Goal: Contribute content: Contribute content

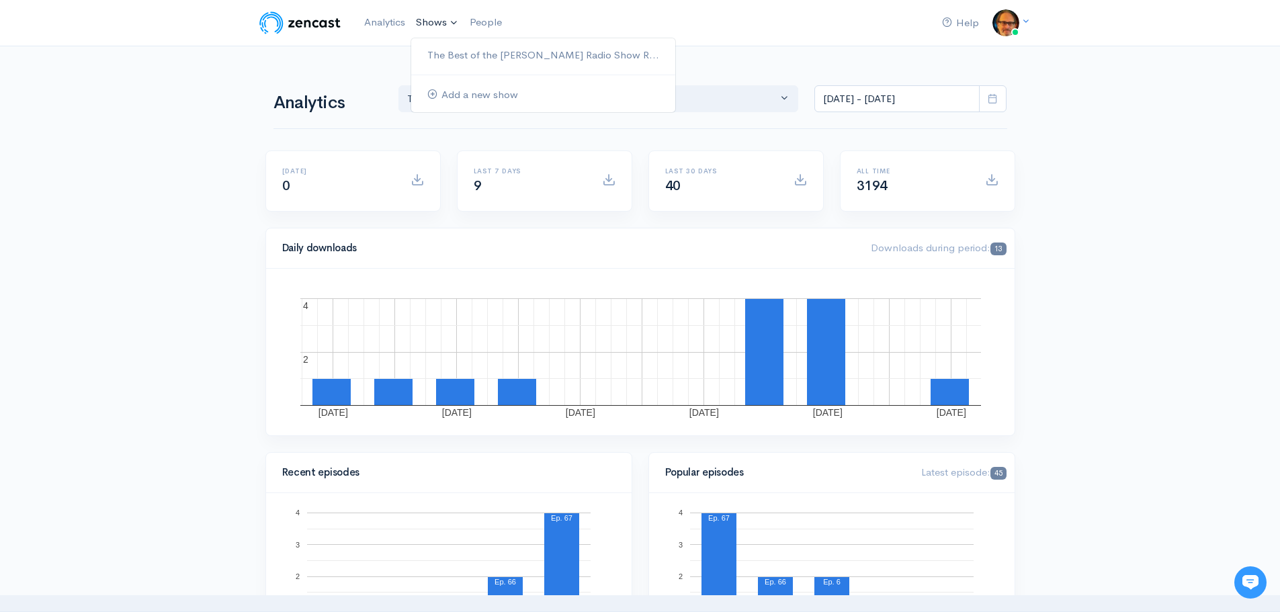
click at [432, 22] on link "Shows" at bounding box center [437, 23] width 54 height 30
click at [478, 54] on link "The Best of the [PERSON_NAME] Radio Show R..." at bounding box center [543, 56] width 264 height 24
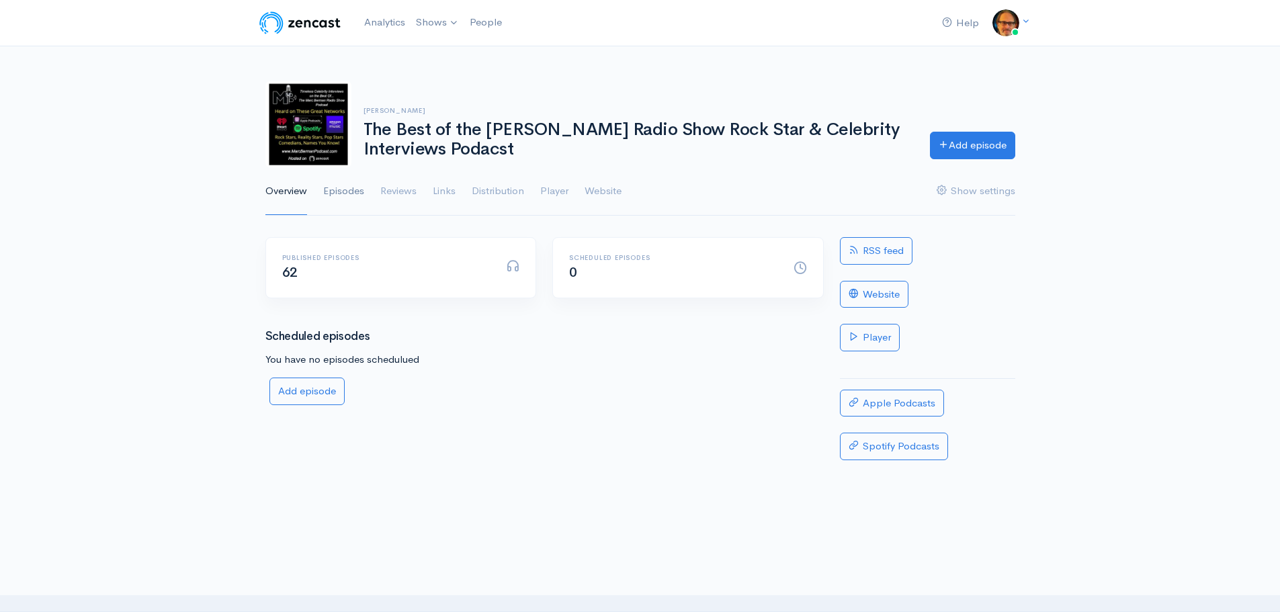
click at [349, 189] on link "Episodes" at bounding box center [343, 191] width 41 height 48
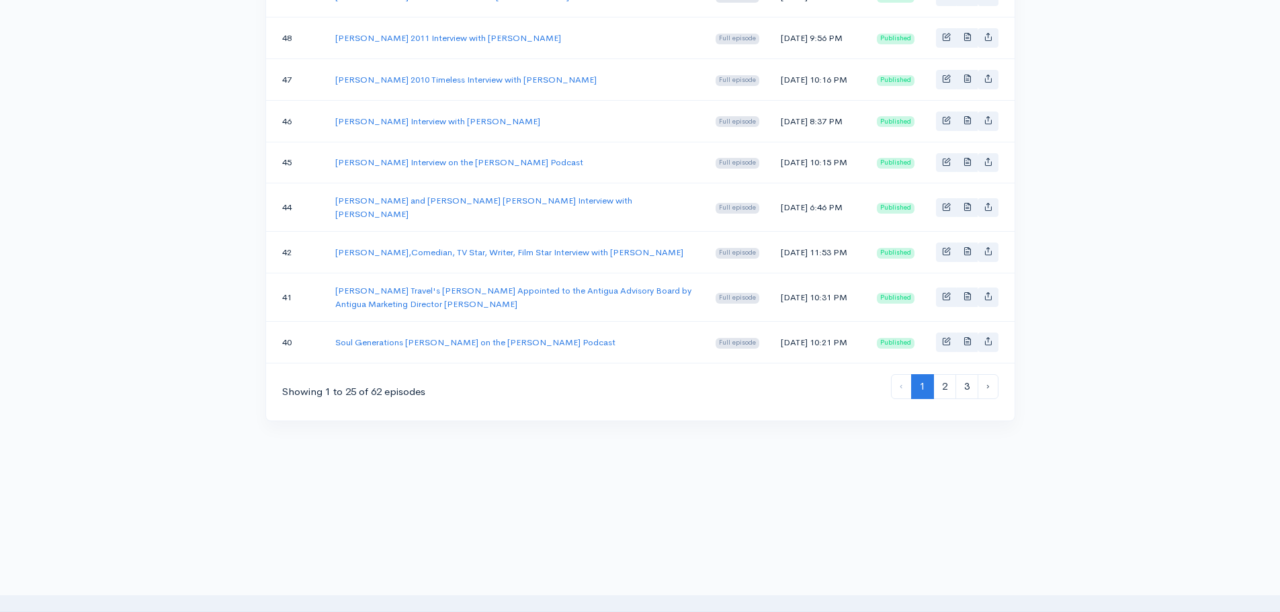
scroll to position [1142, 0]
click at [945, 389] on link "2" at bounding box center [944, 386] width 23 height 25
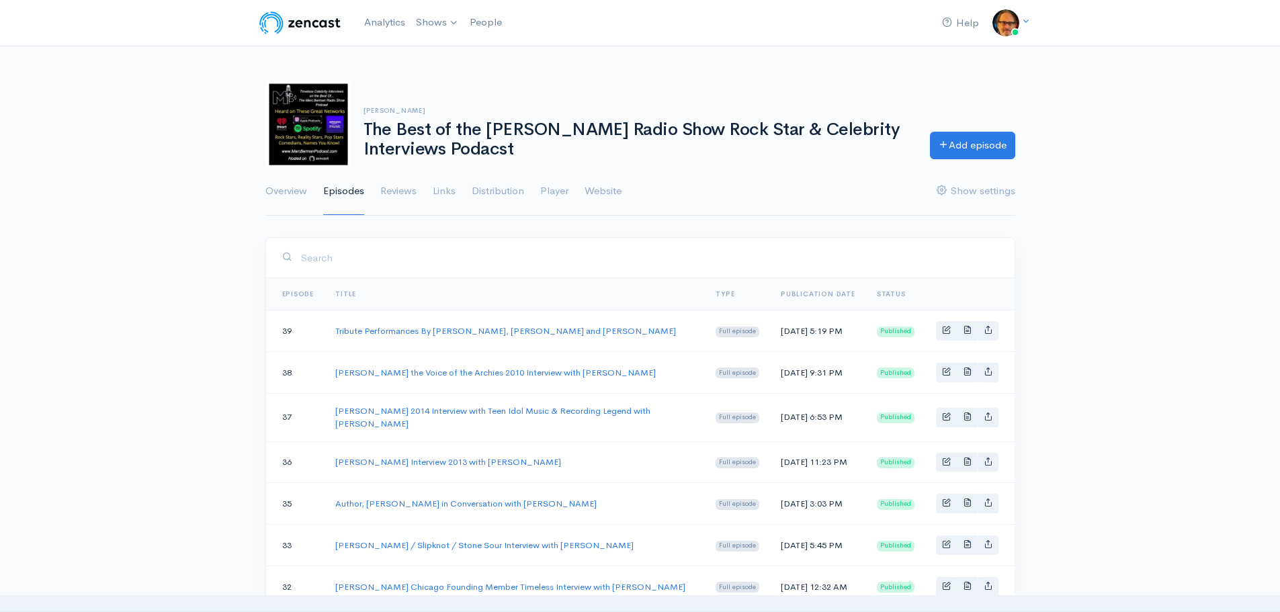
click at [304, 255] on input "search" at bounding box center [649, 258] width 698 height 28
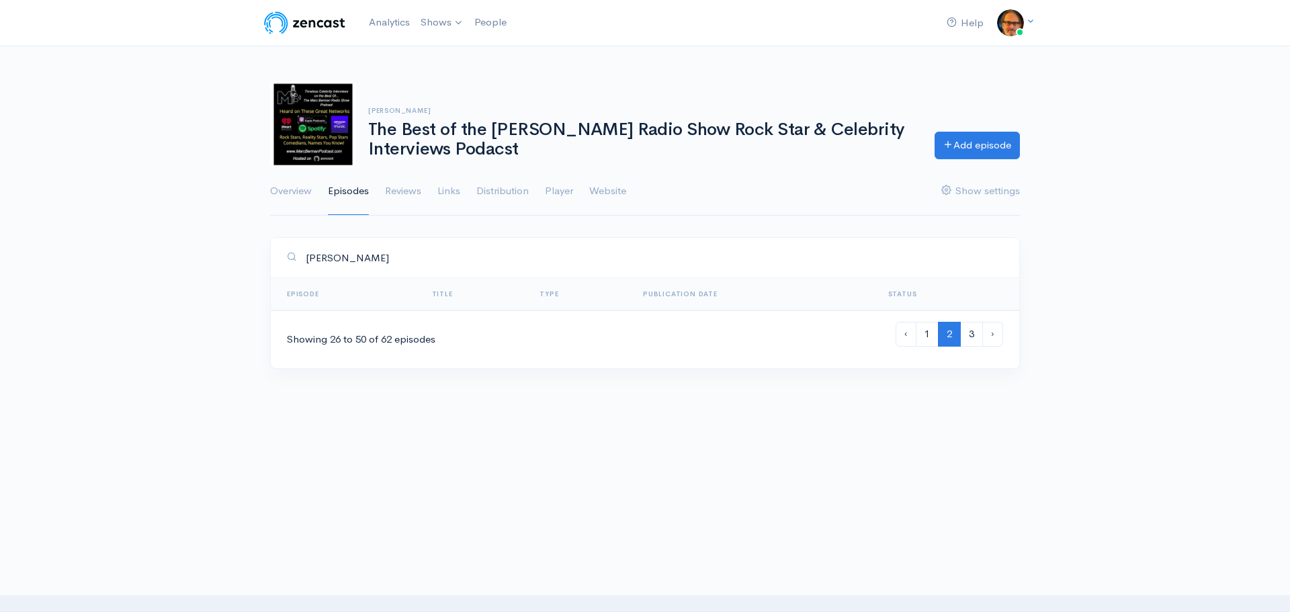
type input "al jardine"
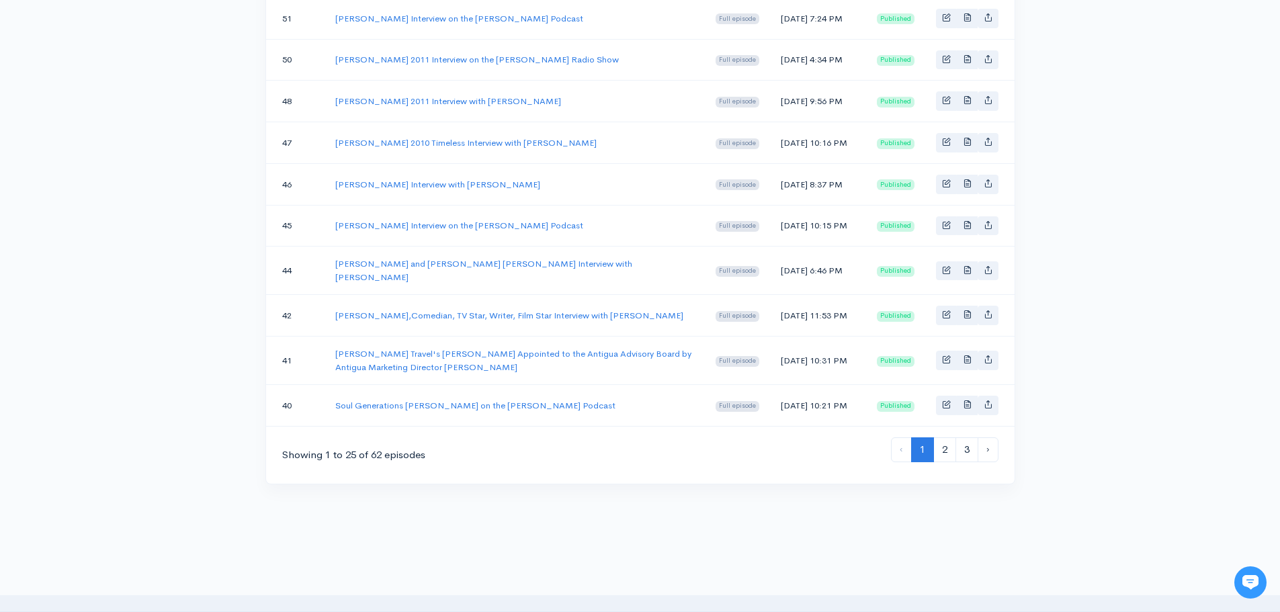
scroll to position [1008, 0]
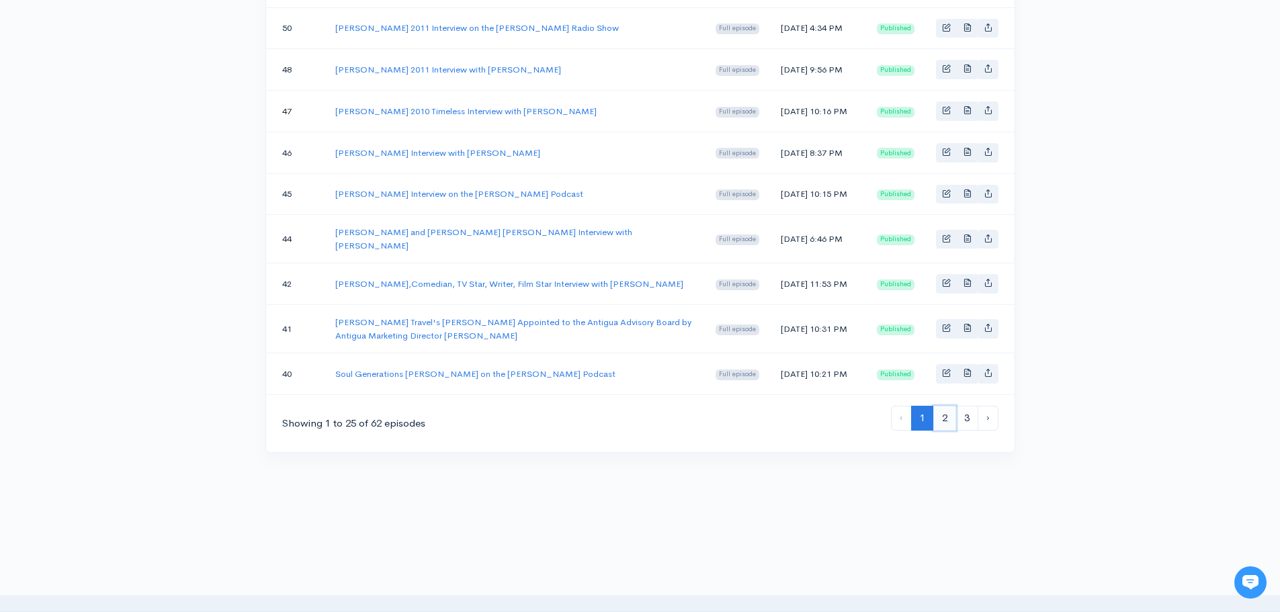
click at [951, 431] on link "2" at bounding box center [944, 418] width 23 height 25
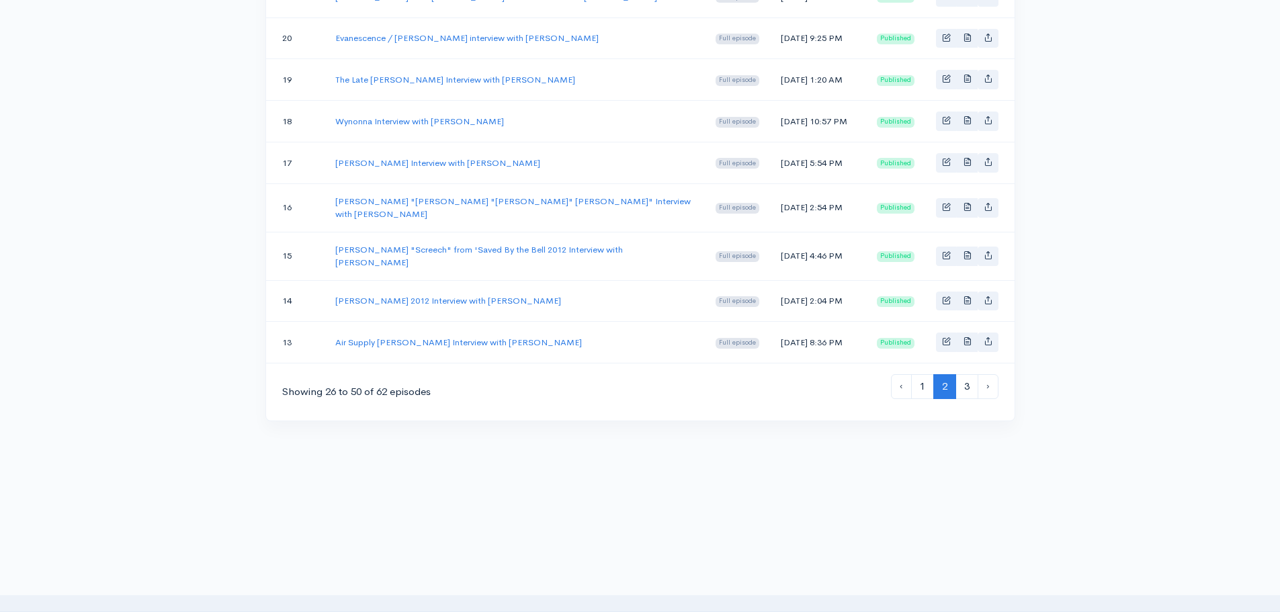
scroll to position [1075, 0]
click at [966, 399] on link "3" at bounding box center [966, 386] width 23 height 25
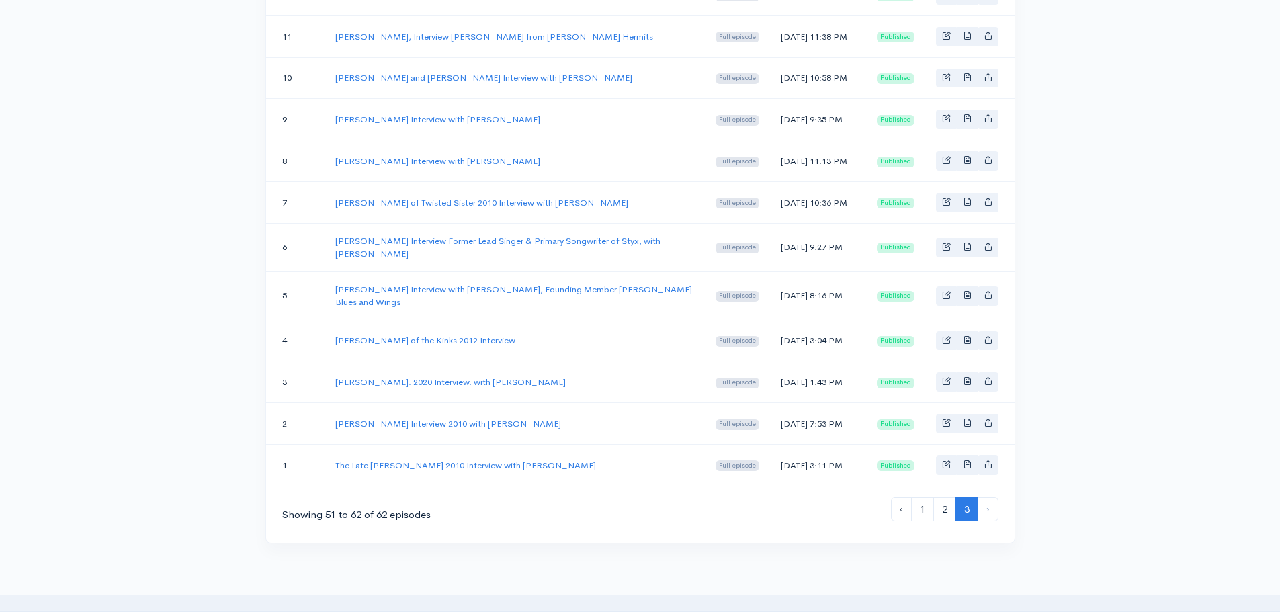
scroll to position [403, 0]
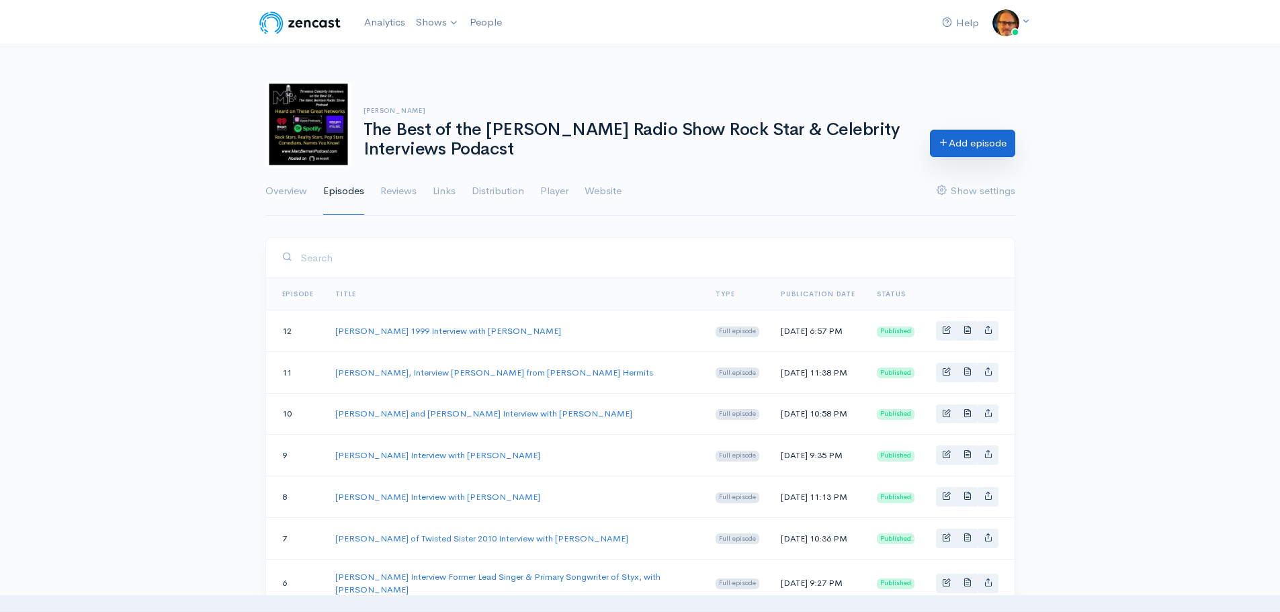
click at [974, 142] on link "Add episode" at bounding box center [972, 144] width 85 height 28
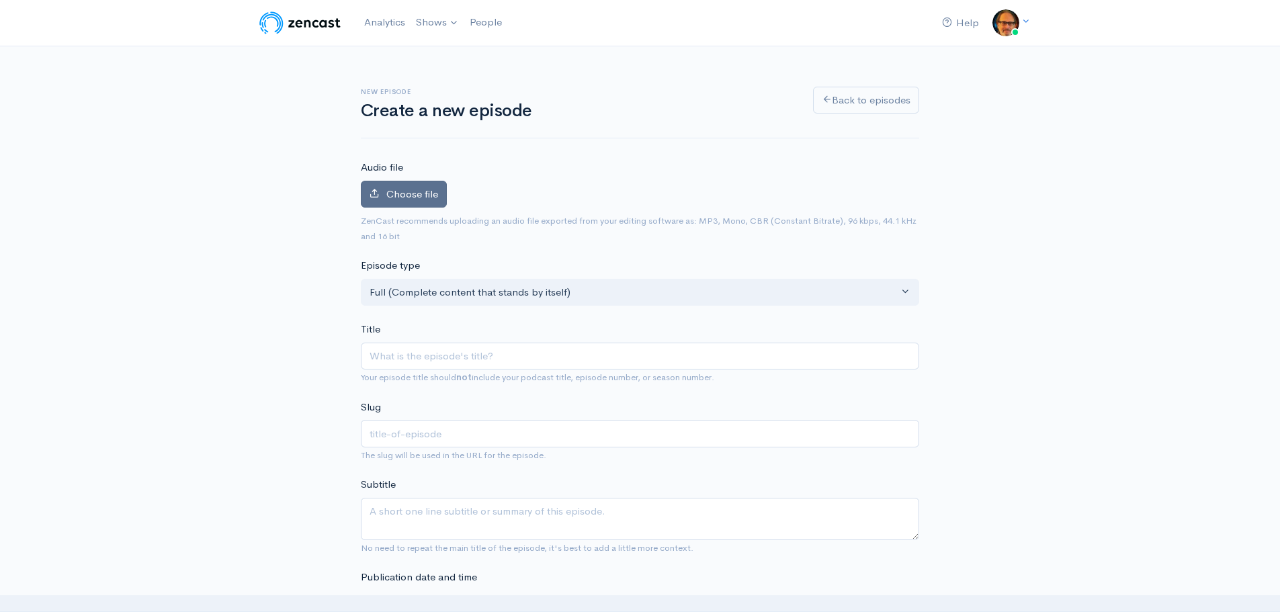
click at [419, 197] on span "Choose file" at bounding box center [412, 193] width 52 height 13
click at [0, 0] on input "Choose file" at bounding box center [0, 0] width 0 height 0
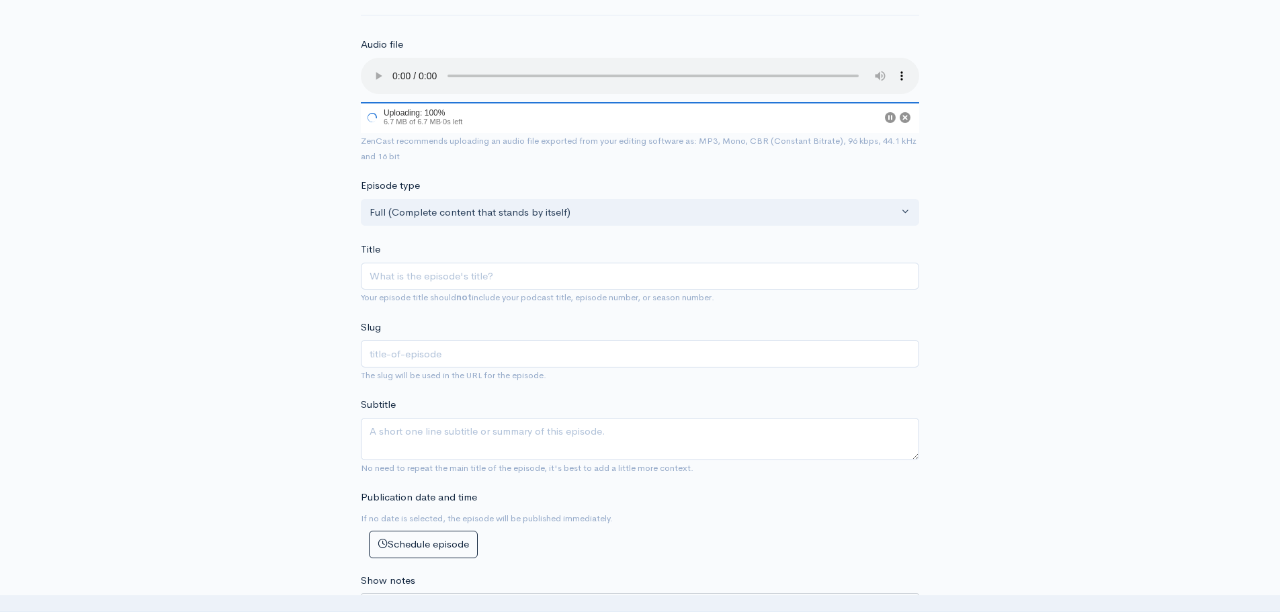
scroll to position [134, 0]
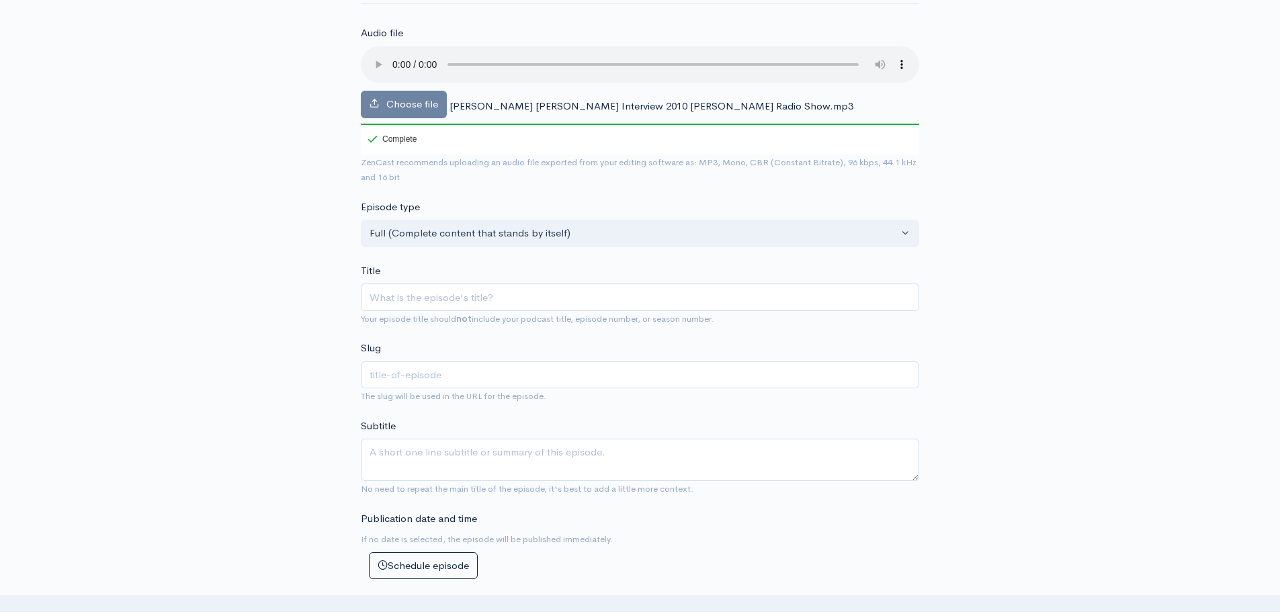
click at [471, 300] on input "Title" at bounding box center [640, 297] width 558 height 28
type input "A"
type input "a"
type input "Al"
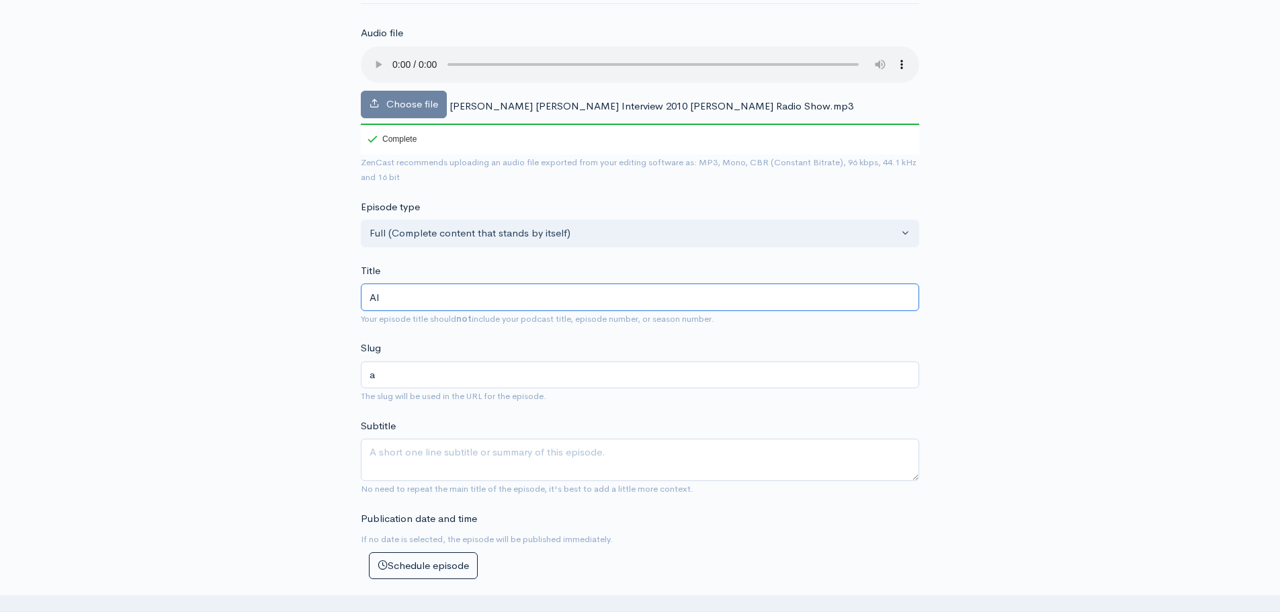
type input "al"
type input "Al J"
type input "al-j"
type input "Al Ja"
type input "al-ja"
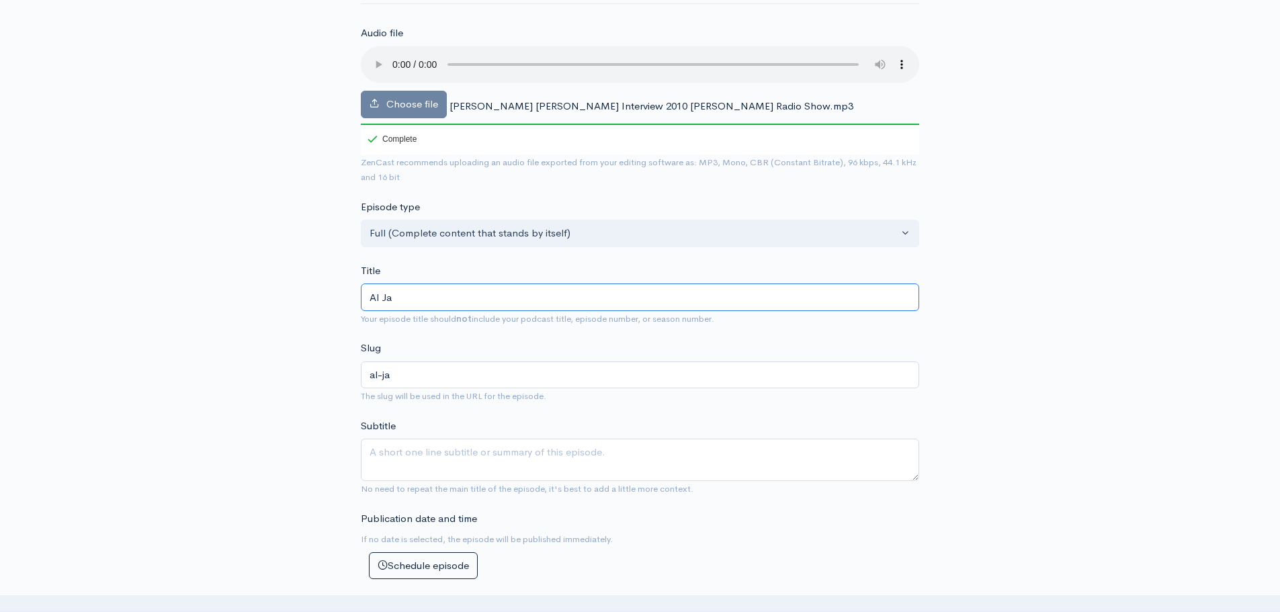
type input "Al Jar"
type input "al-jar"
type input "Al Jard"
type input "al-jard"
type input "Al Jardi"
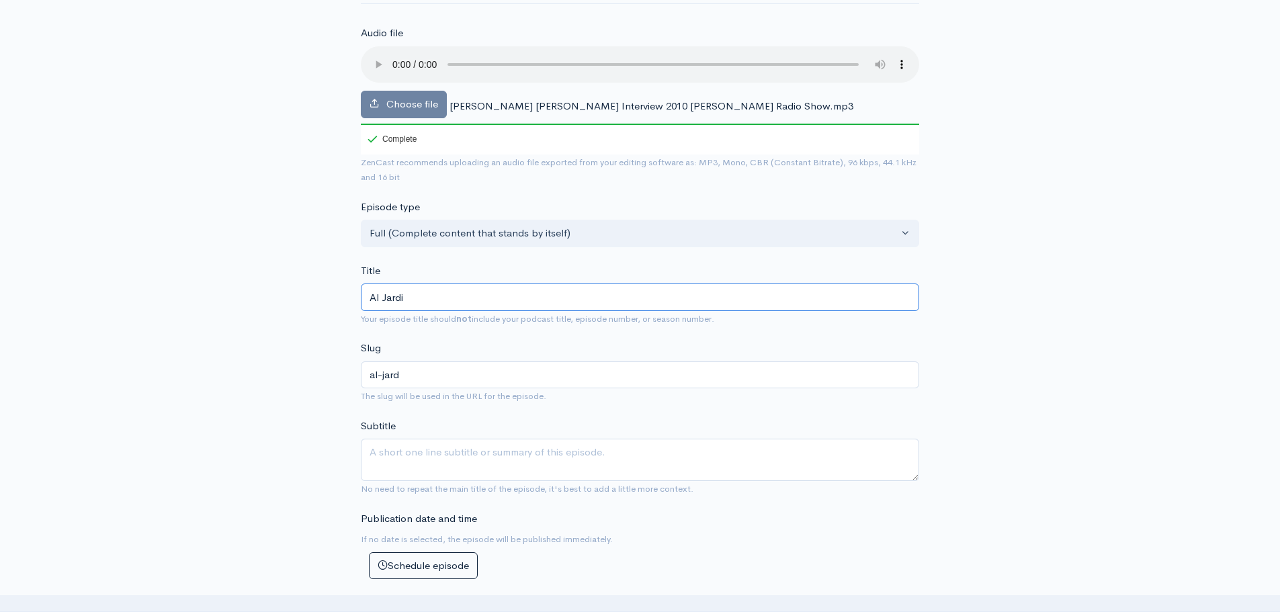
type input "al-jardi"
type input "Al Jardin"
type input "al-jardin"
type input "[PERSON_NAME]"
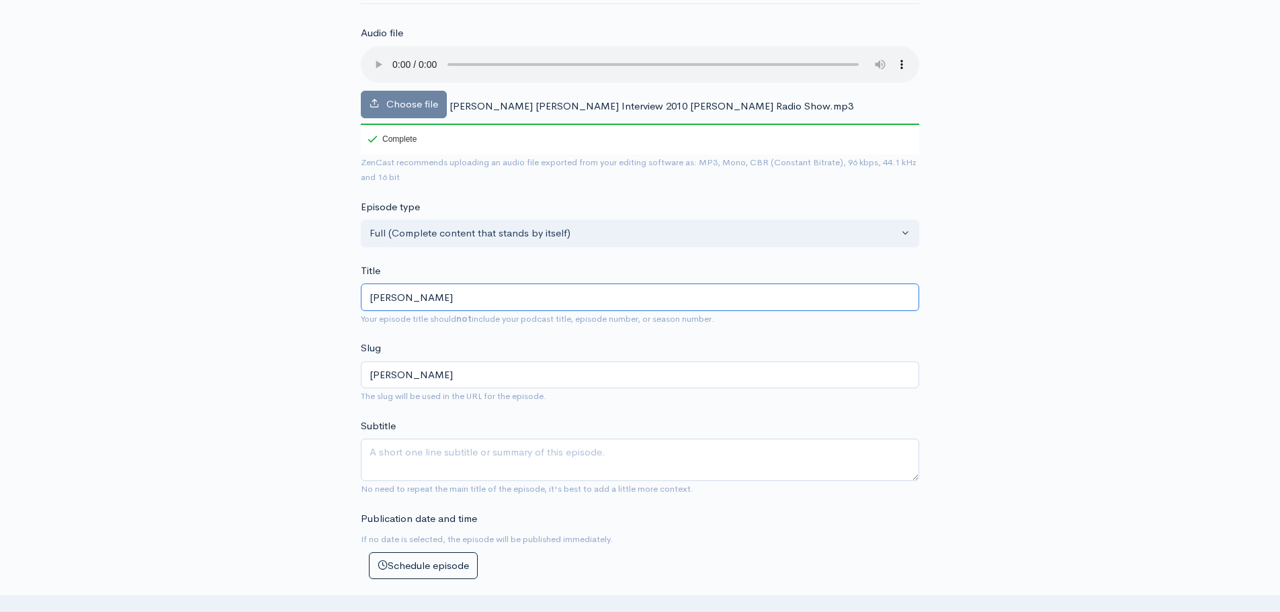
type input "[PERSON_NAME] a"
type input "[PERSON_NAME]-a"
type input "[PERSON_NAME] an"
type input "[PERSON_NAME]-an"
type input "[PERSON_NAME] and"
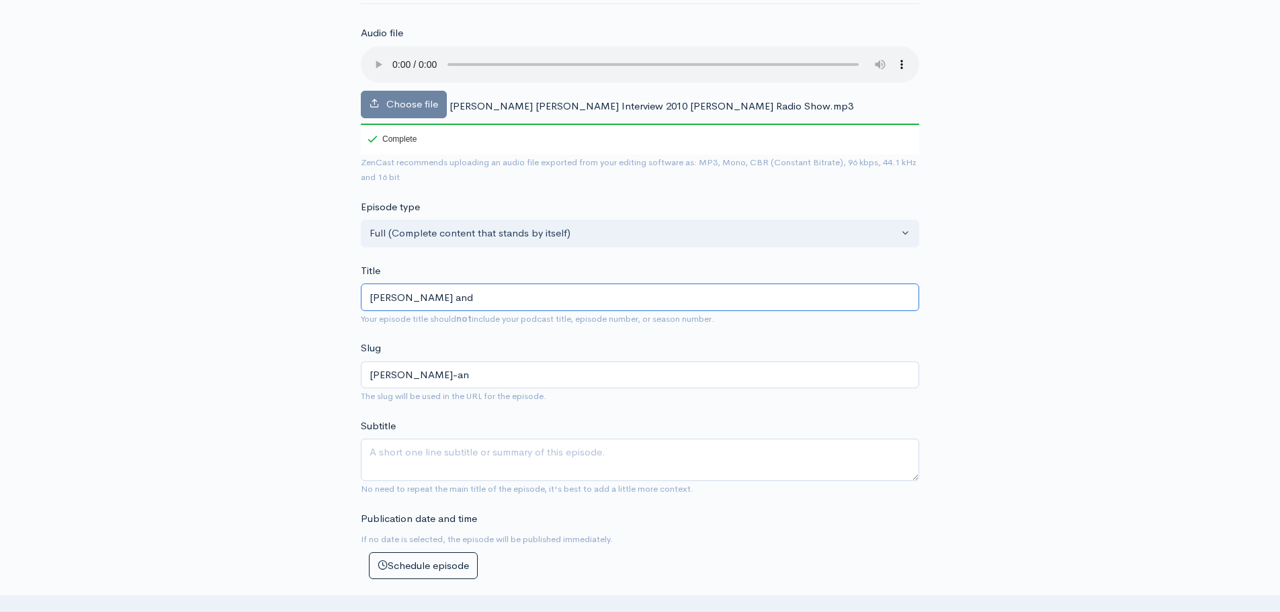
type input "[PERSON_NAME]-and"
type input "[PERSON_NAME] and t"
type input "[PERSON_NAME]-and-t"
type input "[PERSON_NAME] and th"
type input "[PERSON_NAME]-and-th"
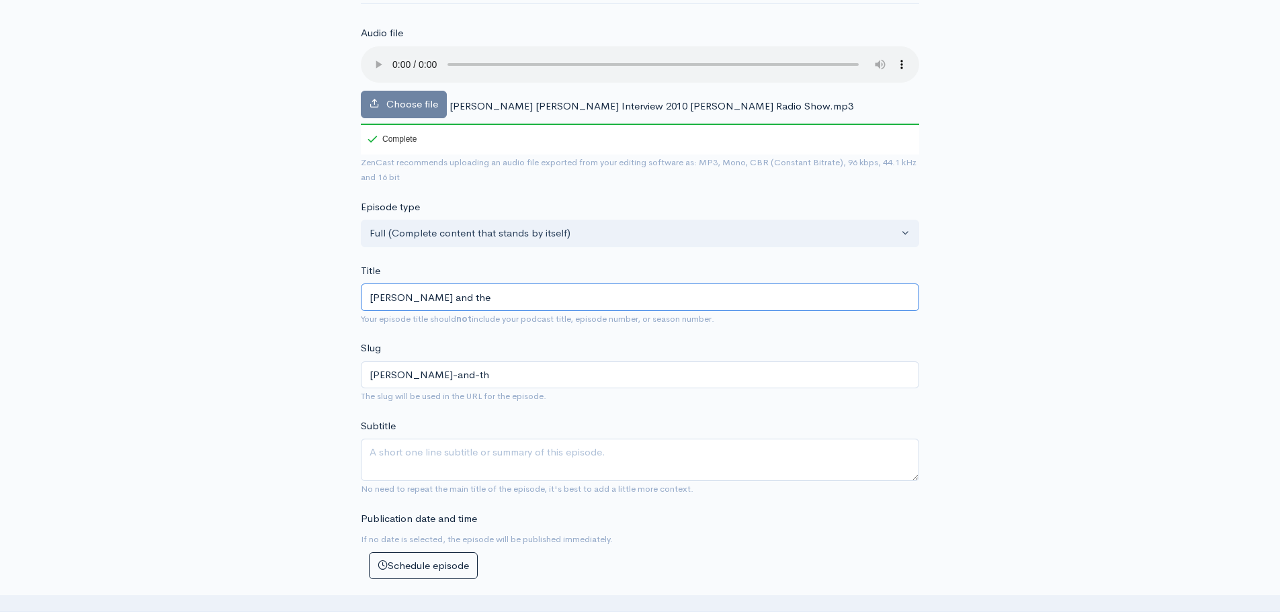
type input "[PERSON_NAME] and the"
type input "[PERSON_NAME]-and-the"
type input "[PERSON_NAME] and the L"
type input "[PERSON_NAME]-and-the-l"
type input "[PERSON_NAME] and the La"
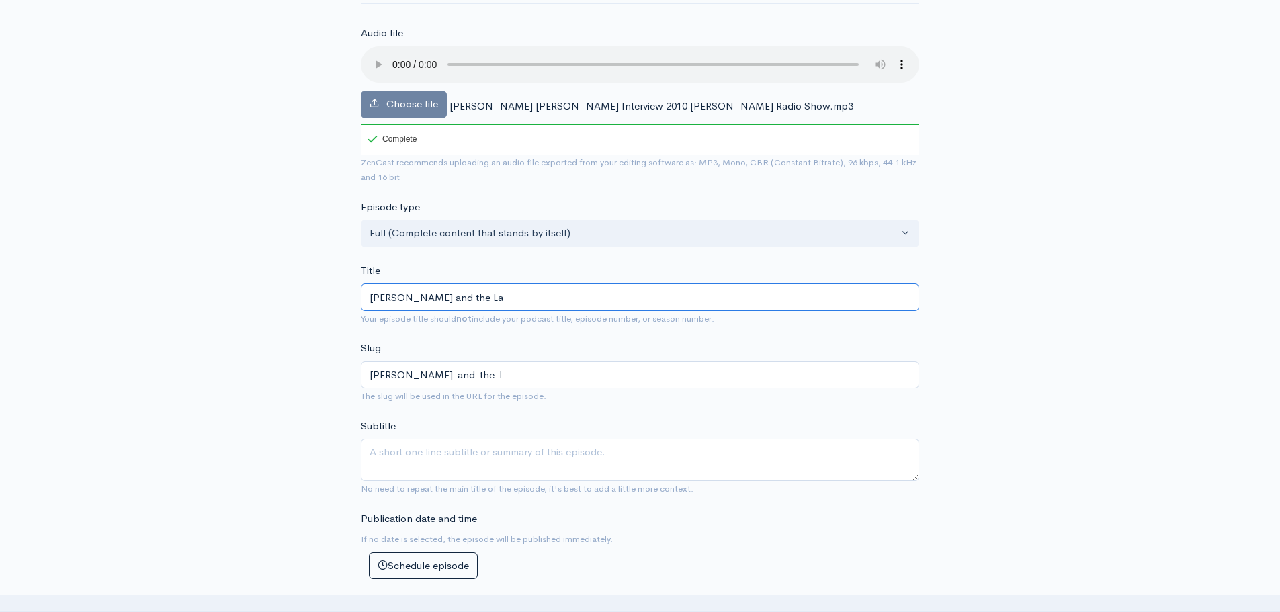
type input "[PERSON_NAME]-and-the-la"
type input "[PERSON_NAME] and the Lat"
type input "[PERSON_NAME]-and-the-lat"
type input "[PERSON_NAME] and the Late"
type input "[PERSON_NAME]-and-the-late"
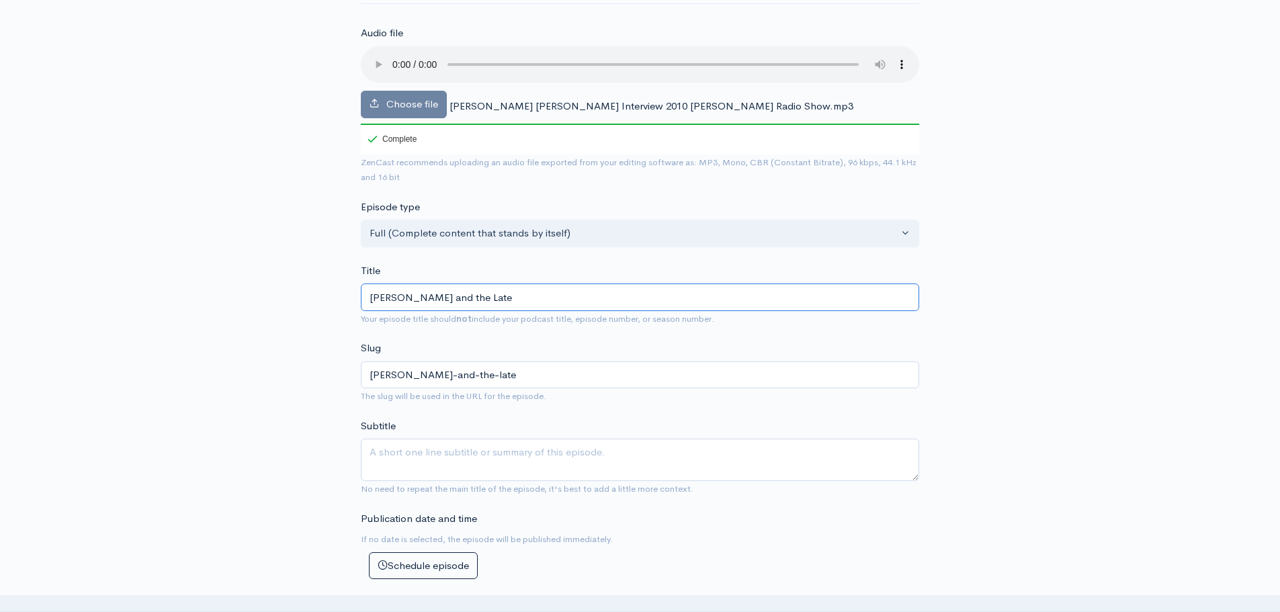
type input "[PERSON_NAME] and the Late B"
type input "[PERSON_NAME]-and-the-late-b"
type input "[PERSON_NAME] and the Late Bi"
type input "[PERSON_NAME]-and-the-late-bi"
type input "[PERSON_NAME] and the Late Bil"
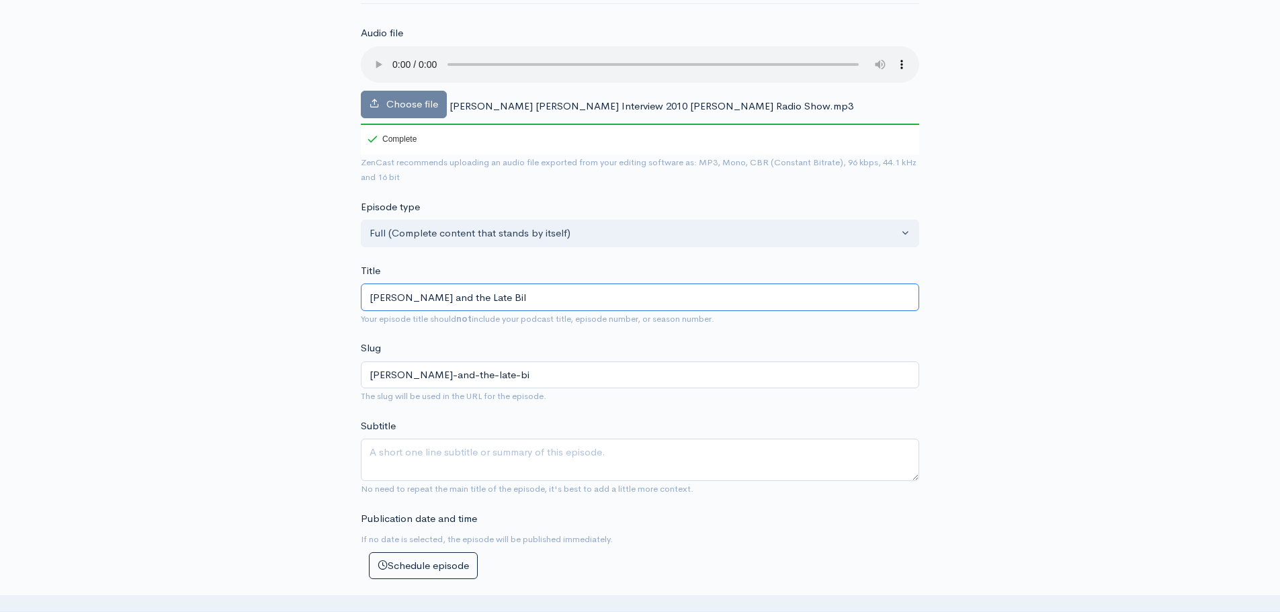
type input "[PERSON_NAME]-and-the-late-[PERSON_NAME]"
type input "[PERSON_NAME] and the Late Bill"
type input "[PERSON_NAME]-and-the-late-[PERSON_NAME]"
type input "[PERSON_NAME] and the Late [PERSON_NAME]"
type input "[PERSON_NAME]-and-the-late-[PERSON_NAME]"
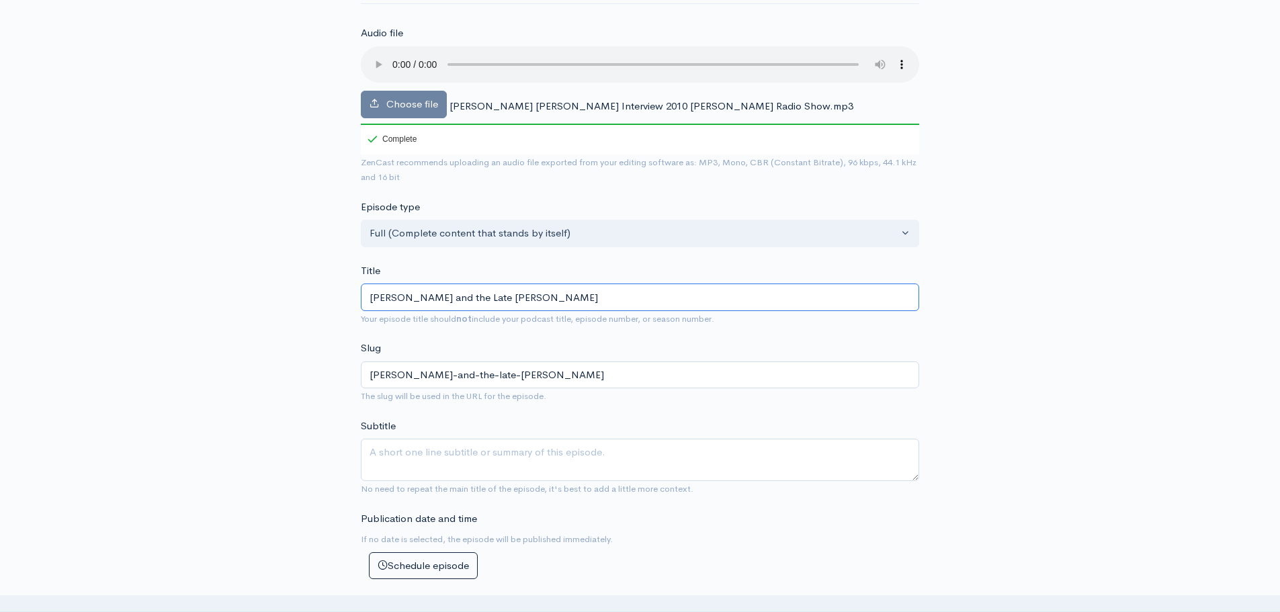
type input "[PERSON_NAME] and the Late [PERSON_NAME]"
type input "[PERSON_NAME]-and-the-late-[PERSON_NAME]"
type input "[PERSON_NAME] and the Late [PERSON_NAME]"
type input "[PERSON_NAME]-and-the-late-[PERSON_NAME]-hi"
type input "[PERSON_NAME] and the Late [PERSON_NAME]"
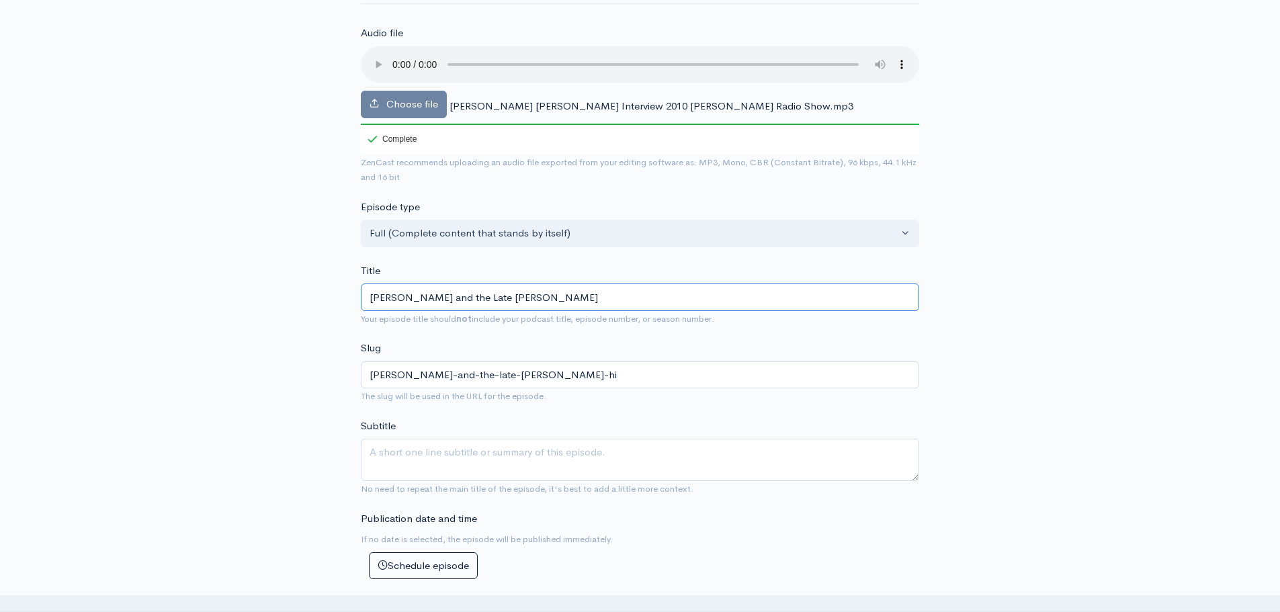
type input "[PERSON_NAME]-and-the-late-[PERSON_NAME]"
type input "[PERSON_NAME] and the Late [PERSON_NAME]"
type input "[PERSON_NAME]-and-the-late-[PERSON_NAME]"
type input "[PERSON_NAME] and the Late [PERSON_NAME]"
type input "[PERSON_NAME]-and-the-late-[PERSON_NAME]"
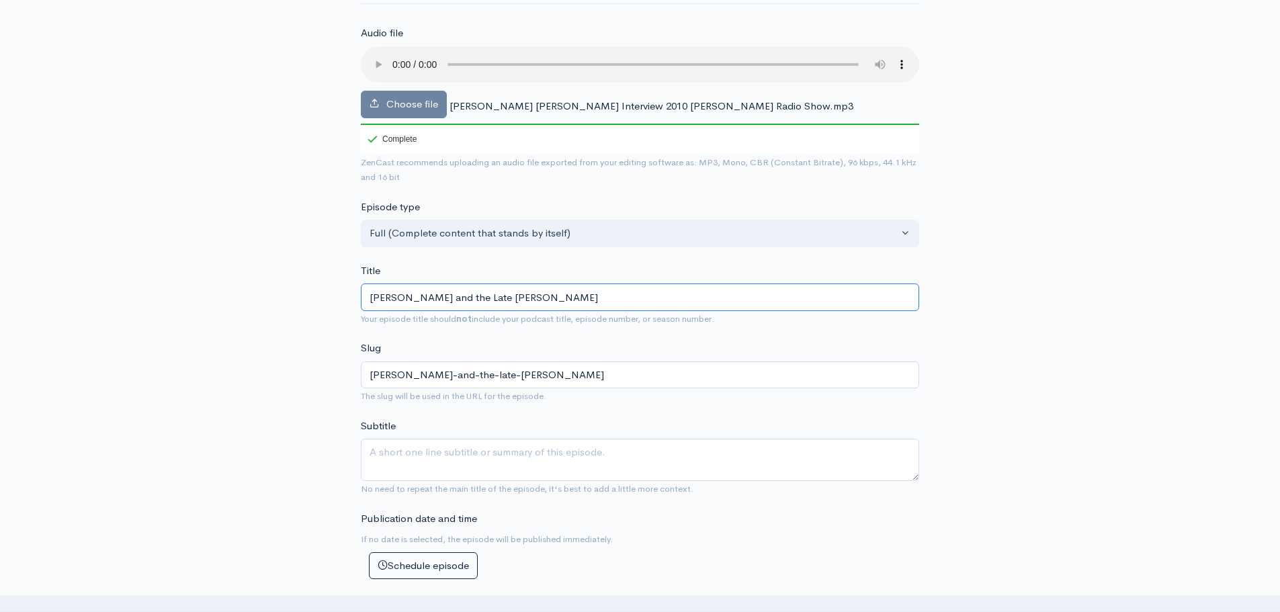
type input "[PERSON_NAME] and the Late [PERSON_NAME]"
type input "[PERSON_NAME]-and-the-late-[PERSON_NAME]"
type input "[PERSON_NAME] and the Late [PERSON_NAME]"
type input "[PERSON_NAME]-and-the-late-[PERSON_NAME]"
type input "[PERSON_NAME] and the Late [PERSON_NAME]"
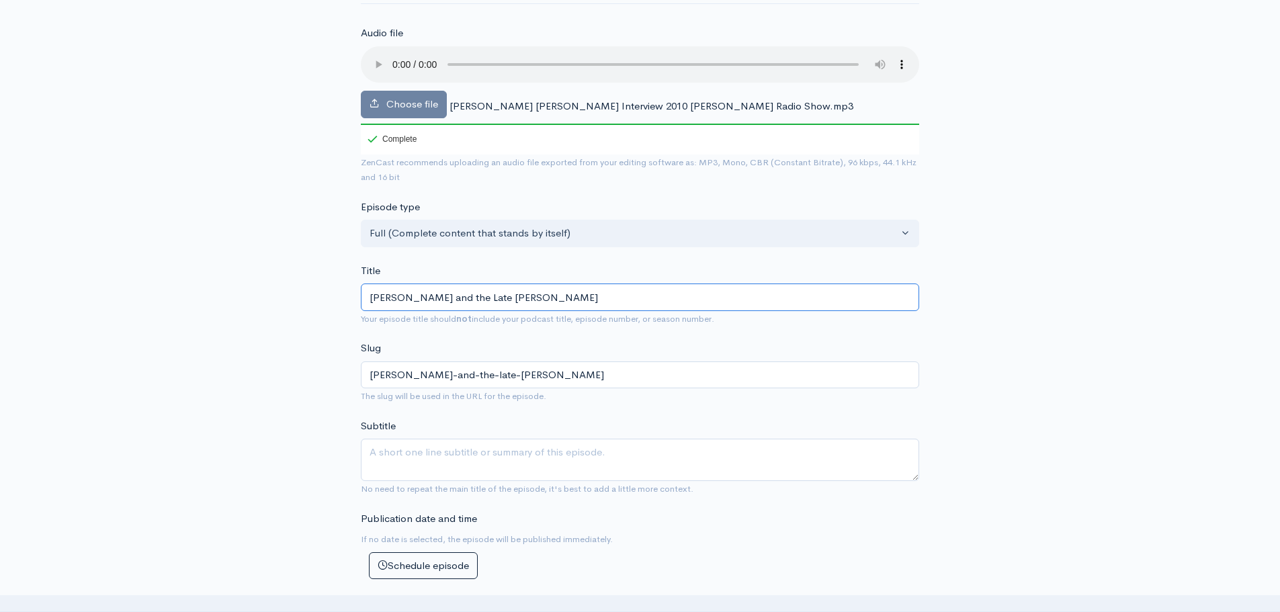
type input "[PERSON_NAME]-and-the-late-[PERSON_NAME]"
type input "[PERSON_NAME] and the Late [PERSON_NAME]"
type input "[PERSON_NAME]-and-the-late-[PERSON_NAME]"
type input "[PERSON_NAME] and the Late [PERSON_NAME]"
type input "[PERSON_NAME]-and-the-late-[PERSON_NAME]"
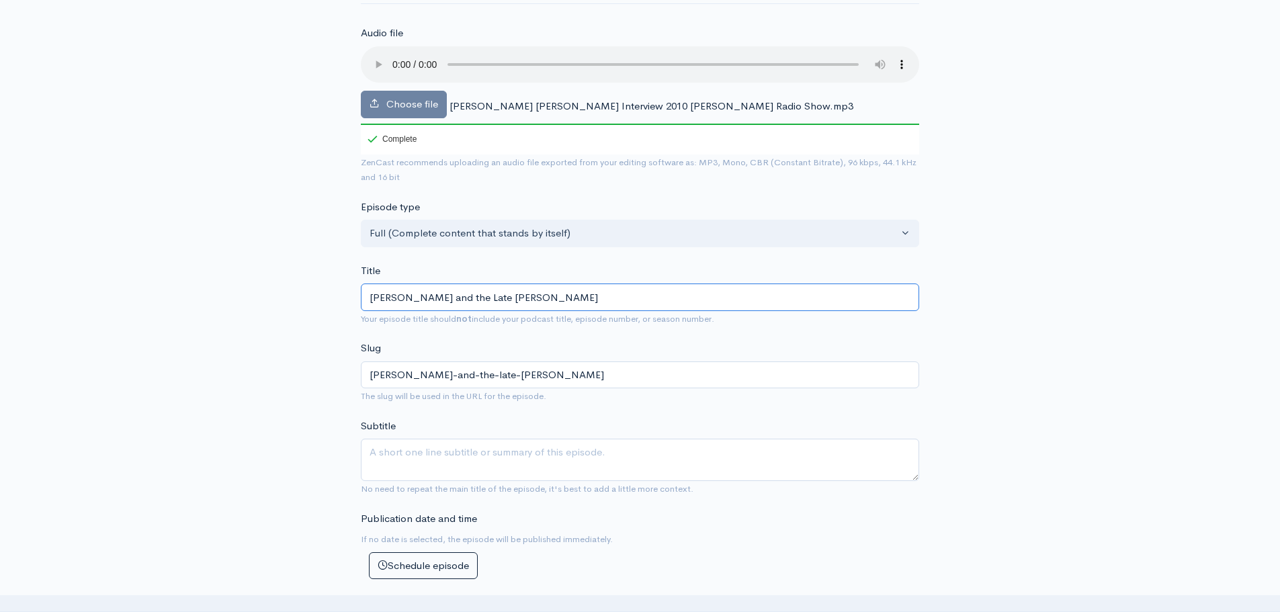
type input "[PERSON_NAME] and the Late [PERSON_NAME]"
type input "[PERSON_NAME]-and-the-late-[PERSON_NAME]"
type input "[PERSON_NAME] and the Late [PERSON_NAME]"
type input "[PERSON_NAME]-and-the-late-[PERSON_NAME]"
type input "[PERSON_NAME] and the Late [PERSON_NAME]"
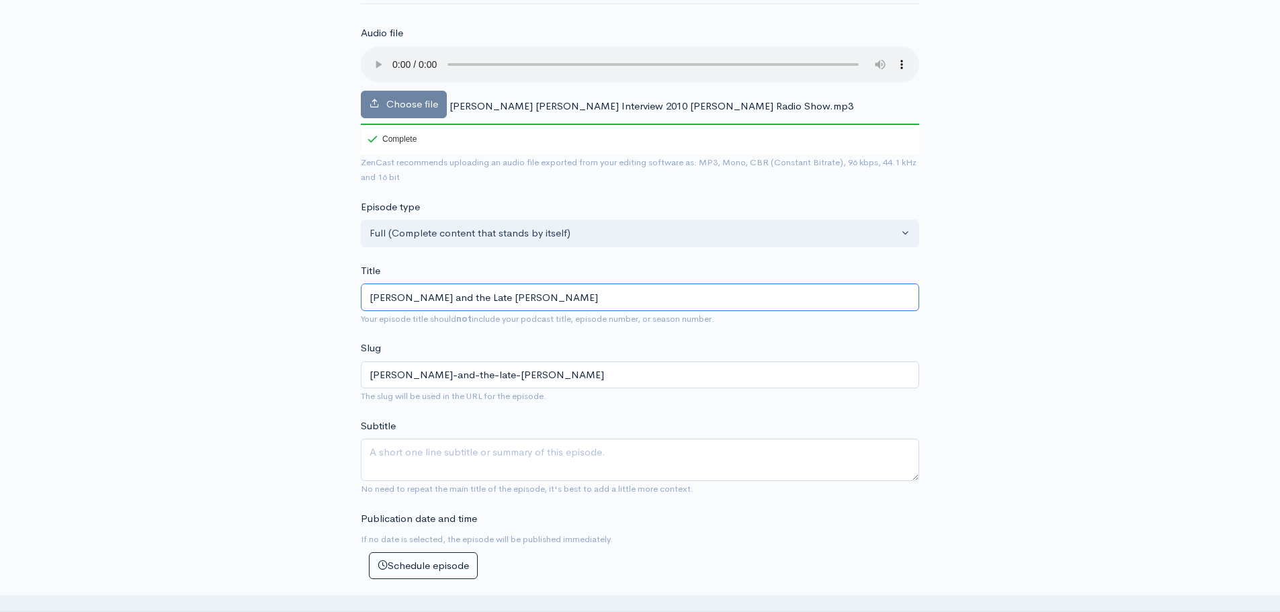
type input "[PERSON_NAME]-and-the-late-[PERSON_NAME]"
type input "[PERSON_NAME] and the Late [PERSON_NAME] 2"
type input "[PERSON_NAME]-and-the-late-[PERSON_NAME]-2"
type input "[PERSON_NAME] and the Late [PERSON_NAME] 20"
type input "[PERSON_NAME]-and-the-late-[PERSON_NAME]-20"
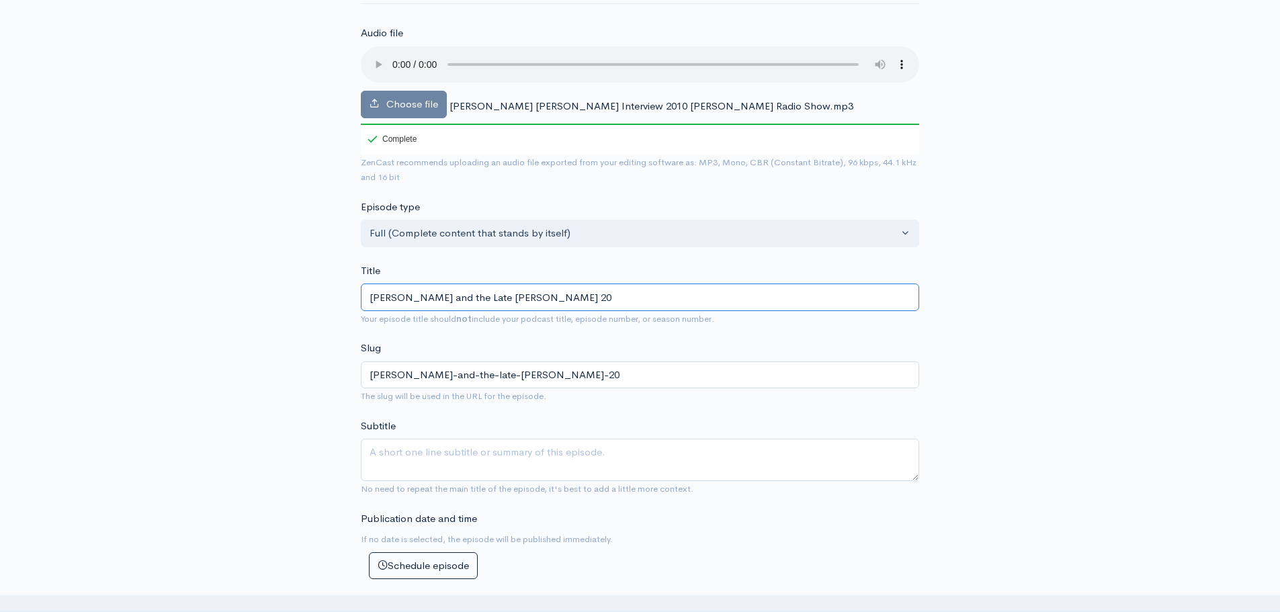
type input "[PERSON_NAME] and the Late [PERSON_NAME] 201"
type input "[PERSON_NAME]-and-the-late-[PERSON_NAME]-201"
type input "[PERSON_NAME] and the Late [PERSON_NAME] 2010"
type input "[PERSON_NAME]-and-the-late-[PERSON_NAME]-2010"
type input "[PERSON_NAME] and the Late [PERSON_NAME] 2010 I"
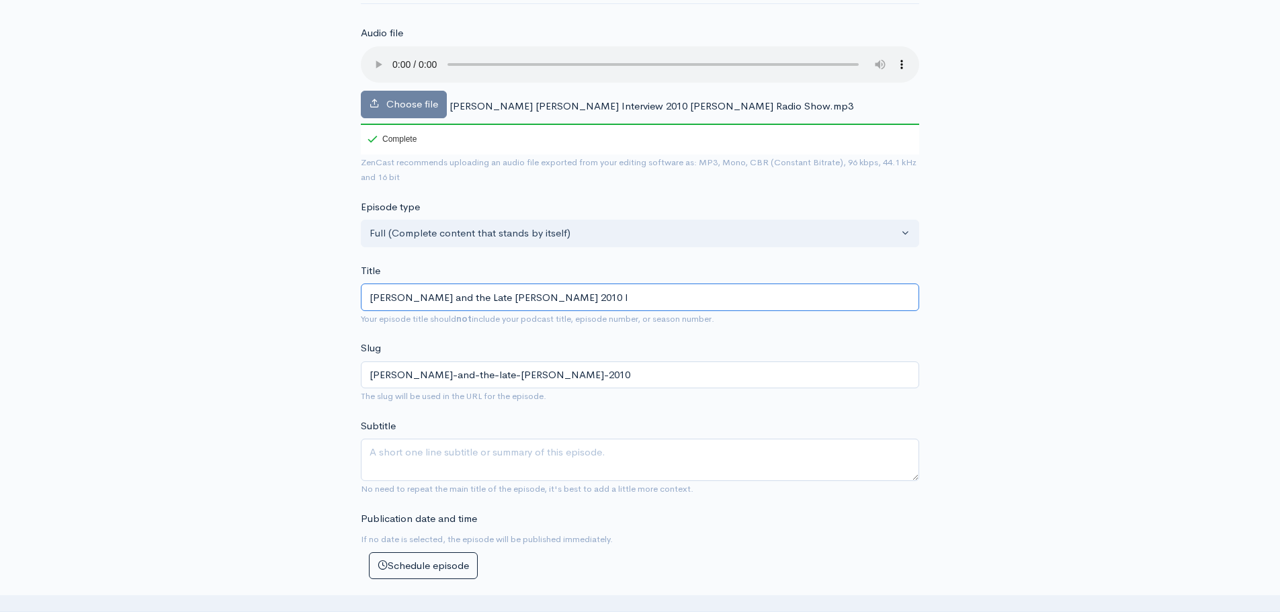
type input "[PERSON_NAME]-and-the-late-[PERSON_NAME]-2010-i"
type input "[PERSON_NAME] and the Late [PERSON_NAME] 2010 In"
type input "[PERSON_NAME]-and-the-late-[PERSON_NAME]-2010-in"
type input "[PERSON_NAME] and the Late [PERSON_NAME] 2010 Ine"
type input "[PERSON_NAME]-and-the-late-[PERSON_NAME]-2010-[PERSON_NAME]"
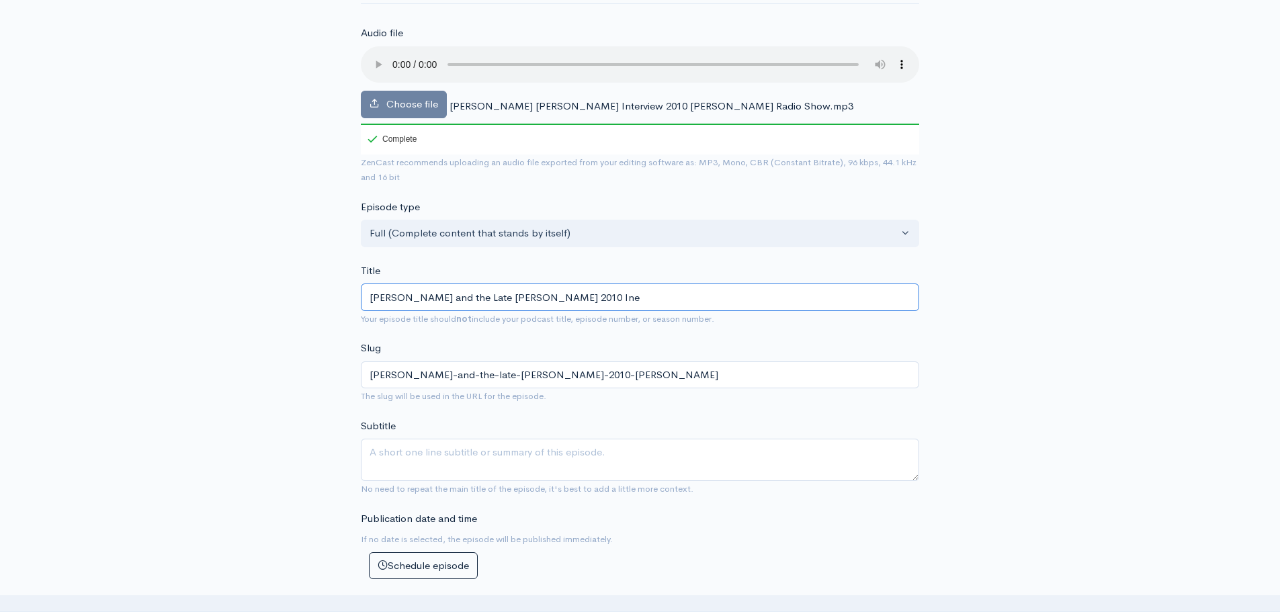
type input "[PERSON_NAME] and the Late [PERSON_NAME] 2010 Inet"
type input "[PERSON_NAME]-and-the-late-[PERSON_NAME]-2010-inet"
type input "[PERSON_NAME] and the Late [PERSON_NAME] 2010 Ine"
type input "[PERSON_NAME]-and-the-late-[PERSON_NAME]-2010-[PERSON_NAME]"
type input "[PERSON_NAME] and the Late [PERSON_NAME] 2010 In"
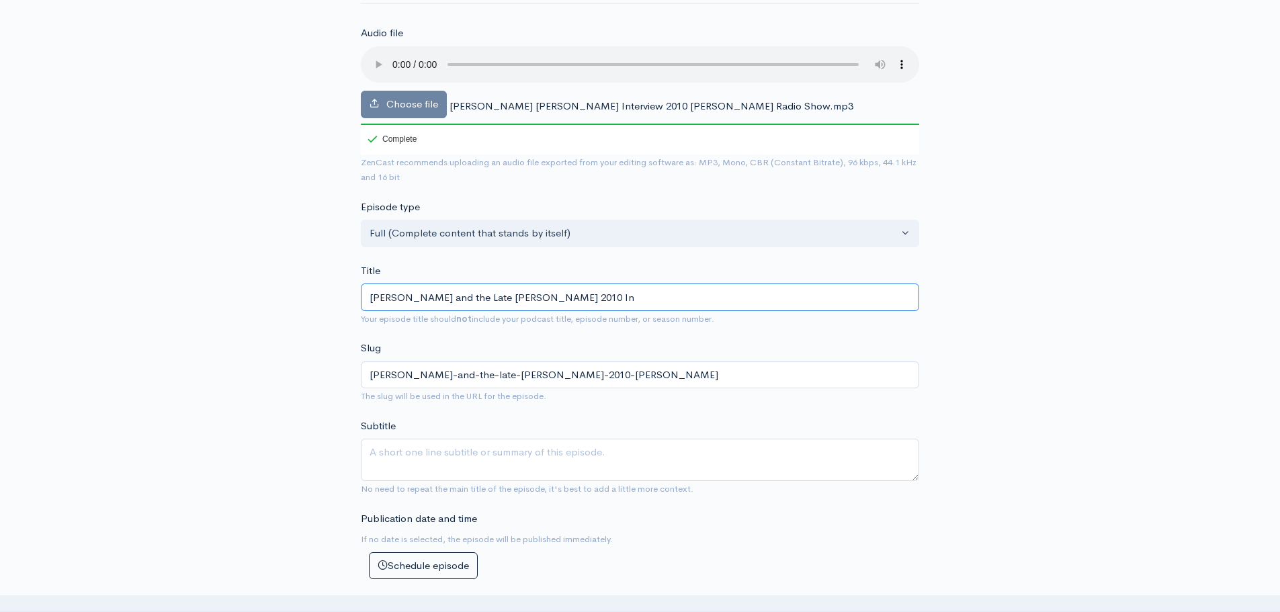
type input "[PERSON_NAME]-and-the-late-[PERSON_NAME]-2010-in"
type input "[PERSON_NAME] and the Late [PERSON_NAME] 2010 Int"
type input "[PERSON_NAME]-and-the-late-[PERSON_NAME]-2010-int"
type input "[PERSON_NAME] and the Late [PERSON_NAME] 2010 Inte"
type input "[PERSON_NAME]-and-the-late-[PERSON_NAME]-2010-inte"
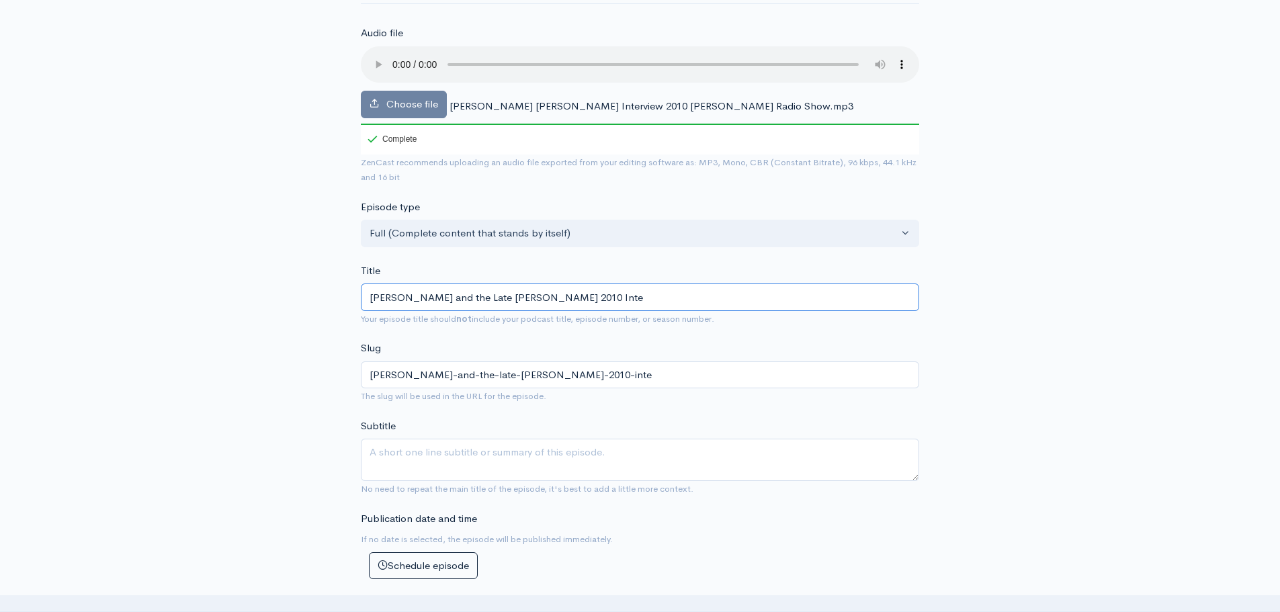
type input "[PERSON_NAME] and the Late [PERSON_NAME] 2010 Inter"
type input "[PERSON_NAME]-and-the-late-[PERSON_NAME]-2010-inter"
type input "[PERSON_NAME] and the Late [PERSON_NAME] 2010 Interv"
type input "[PERSON_NAME]-and-the-late-[PERSON_NAME]-2010-interv"
type input "[PERSON_NAME] and the Late [PERSON_NAME] 2010 Intervi"
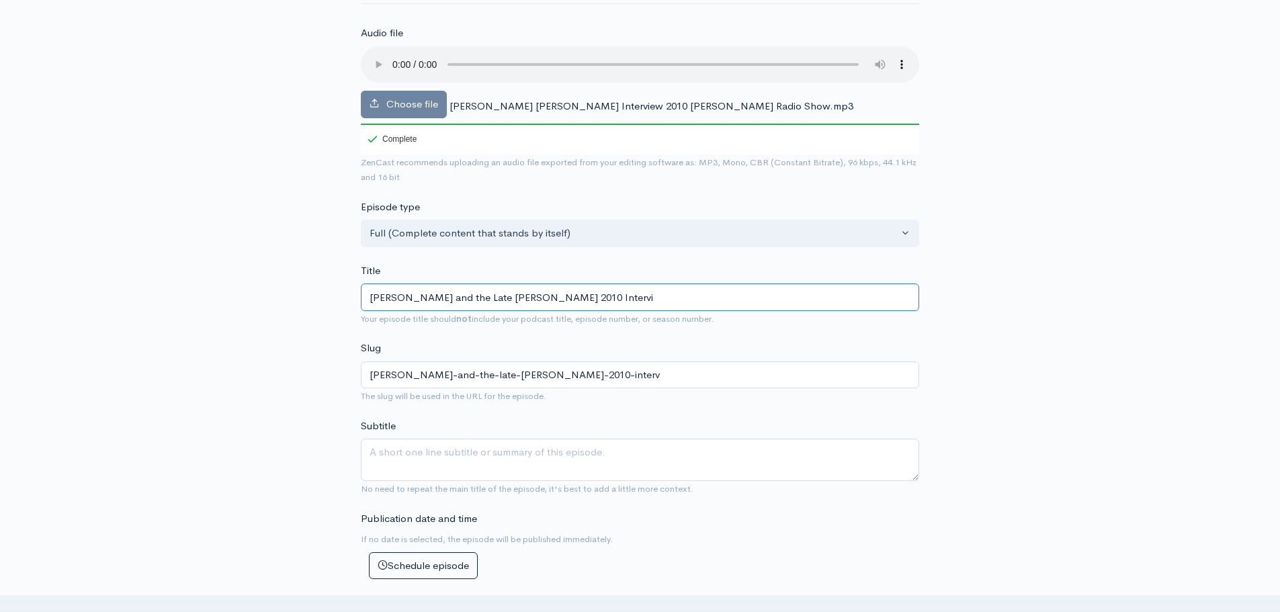
type input "[PERSON_NAME]-and-the-late-[PERSON_NAME]-2010-intervi"
type input "[PERSON_NAME] and the Late [PERSON_NAME] 2010 Intervie"
type input "[PERSON_NAME]-and-the-late-[PERSON_NAME]-2010-intervie"
type input "[PERSON_NAME] and the Late [PERSON_NAME] 2010 Interview"
type input "[PERSON_NAME]-and-the-late-[PERSON_NAME]-2010-interview"
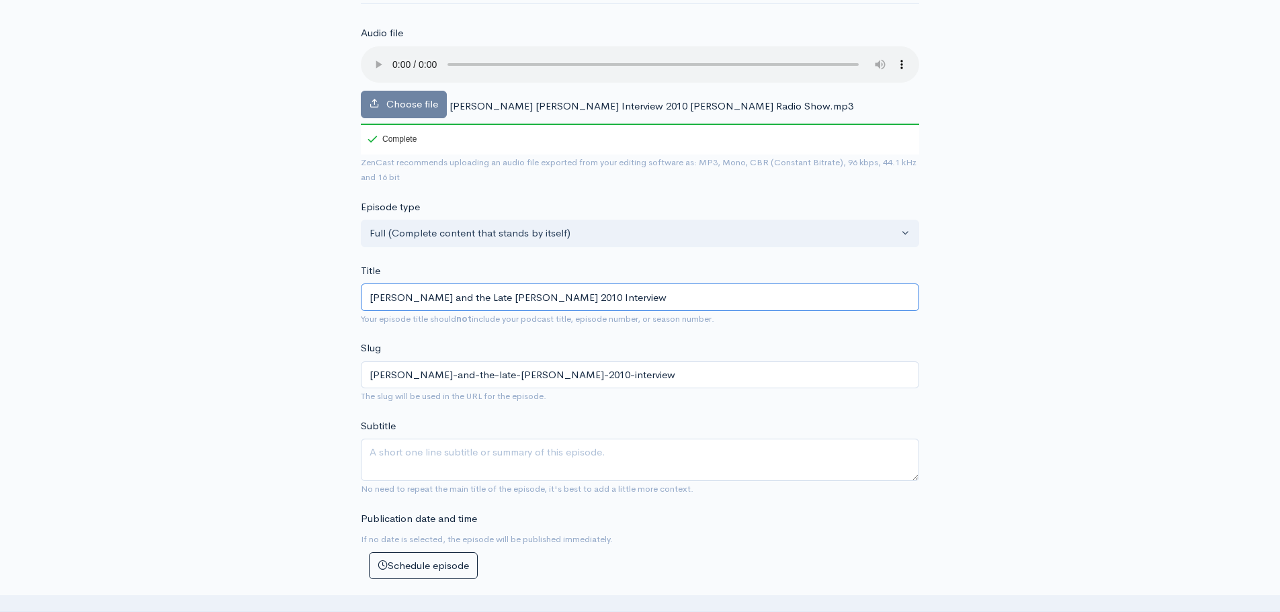
type input "[PERSON_NAME] and the Late [PERSON_NAME] 2010 Interview w"
type input "[PERSON_NAME]-and-the-late-[PERSON_NAME]-2010-interview-w"
type input "[PERSON_NAME] and the Late [PERSON_NAME] 2010 Interview wi"
type input "[PERSON_NAME]-and-the-late-[PERSON_NAME]-2010-interview-wi"
type input "[PERSON_NAME] and the Late [PERSON_NAME] 2010 Interview wit"
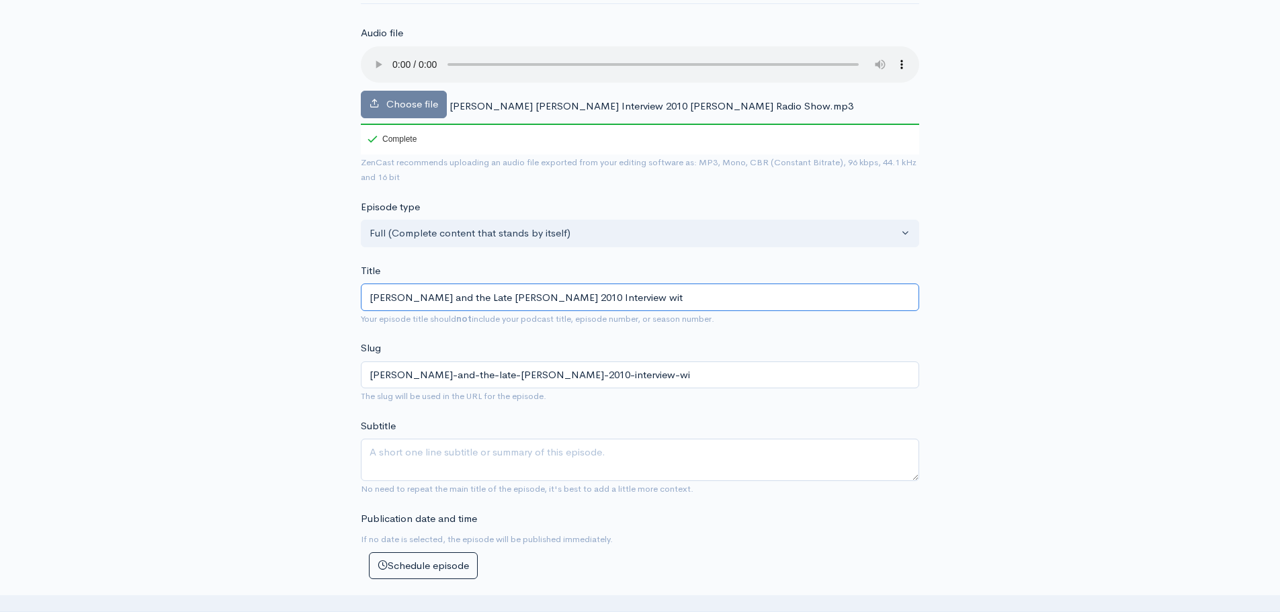
type input "[PERSON_NAME]-and-the-late-[PERSON_NAME]-2010-interview-wit"
type input "[PERSON_NAME] and the Late [PERSON_NAME] 2010 Interview with"
type input "[PERSON_NAME]-and-the-late-[PERSON_NAME]-2010-interview-with"
type input "[PERSON_NAME] and the Late [PERSON_NAME] 2010 Interview with M"
type input "[PERSON_NAME]-and-the-late-[PERSON_NAME]-2010-interview-with-m"
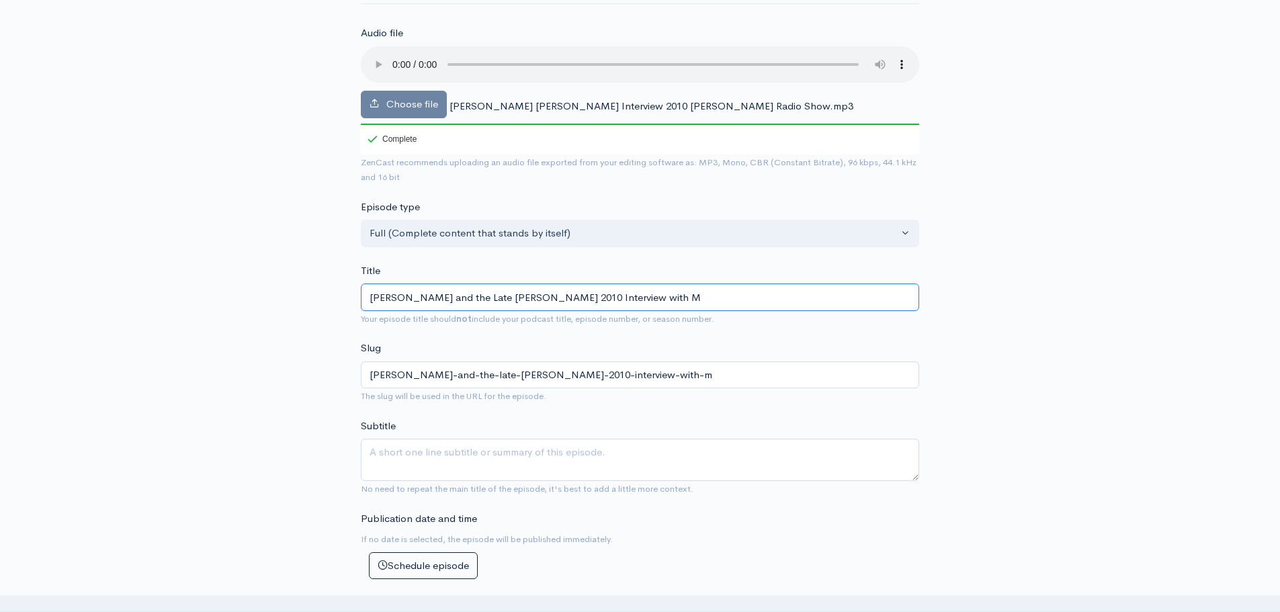
type input "[PERSON_NAME] and the Late [PERSON_NAME] 2010 Interview with [PERSON_NAME]"
type input "[PERSON_NAME]-and-the-late-[PERSON_NAME]-2010-interview-with-[PERSON_NAME]"
type input "[PERSON_NAME] and the Late [PERSON_NAME] 2010 Interview with [PERSON_NAME]"
type input "[PERSON_NAME]-and-the-late-[PERSON_NAME]-2010-interview-with-[PERSON_NAME]"
type input "[PERSON_NAME] and the Late [PERSON_NAME] 2010 Interview with [PERSON_NAME]"
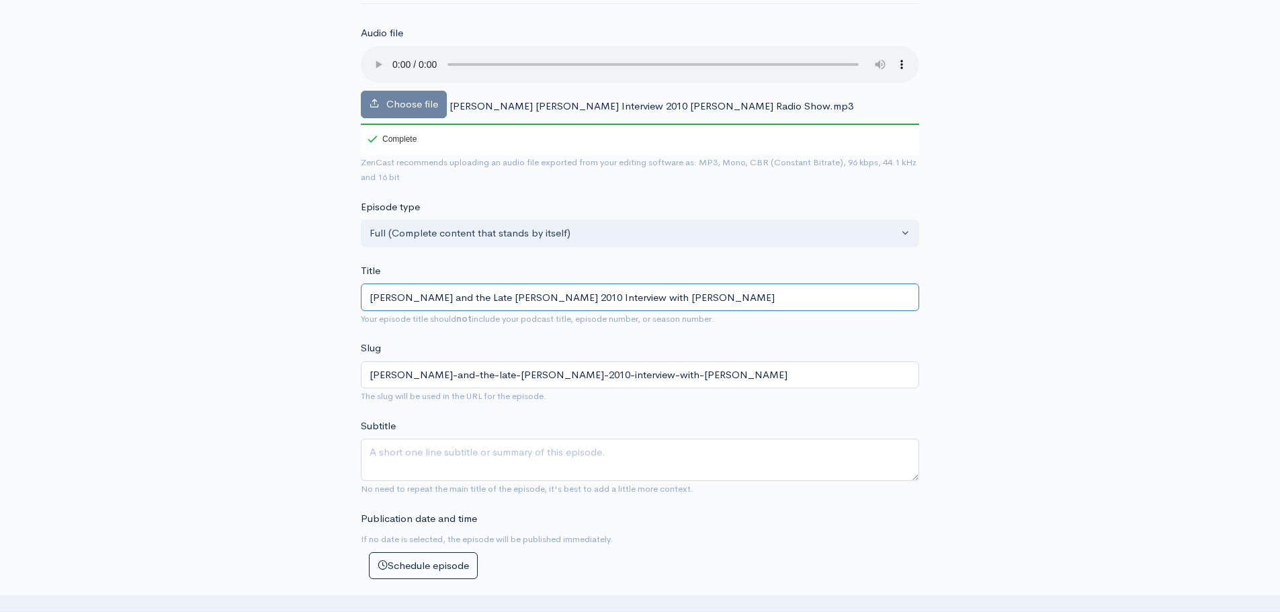
type input "[PERSON_NAME]-and-the-late-[PERSON_NAME]-2010-interview-with-[PERSON_NAME]"
type input "[PERSON_NAME] and the Late [PERSON_NAME] 2010 Interview with [PERSON_NAME]"
type input "[PERSON_NAME]-and-the-late-[PERSON_NAME]-2010-interview-with-[PERSON_NAME]"
type input "[PERSON_NAME] and the Late [PERSON_NAME] 2010 Interview with [PERSON_NAME]"
type input "[PERSON_NAME]-and-the-late-[PERSON_NAME]-2010-interview-with-[PERSON_NAME]"
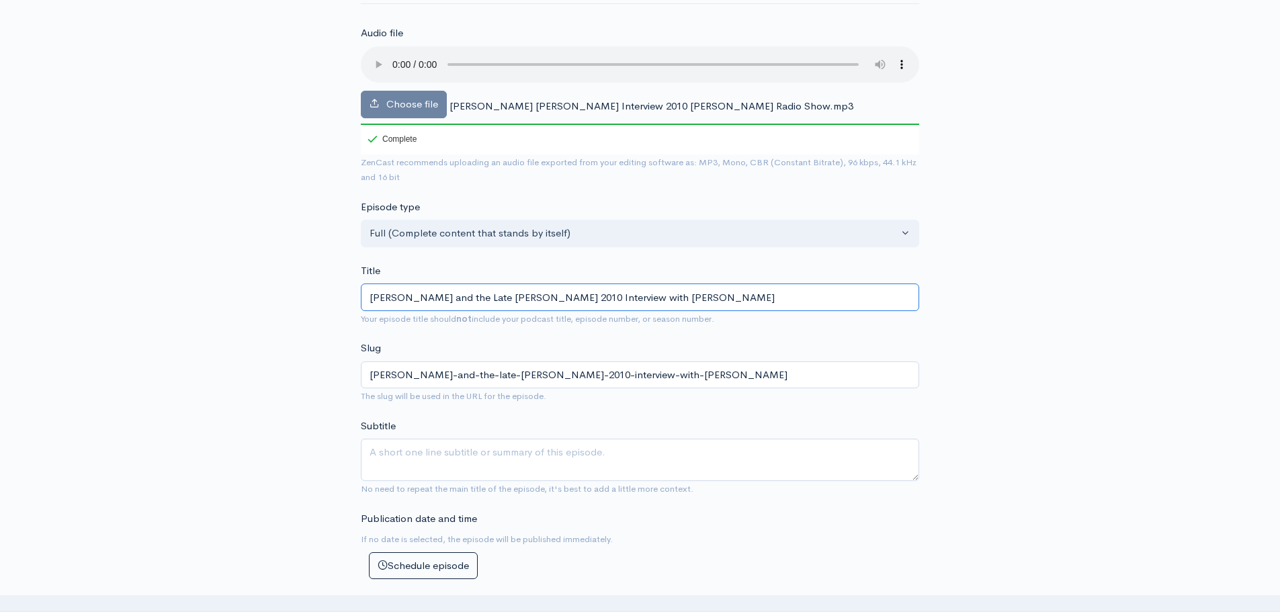
type input "[PERSON_NAME] and the Late [PERSON_NAME] 2010 Interview with [PERSON_NAME]"
type input "[PERSON_NAME]-and-the-late-[PERSON_NAME]-2010-interview-with-[PERSON_NAME]"
type input "[PERSON_NAME] and the Late [PERSON_NAME] 2010 Interview with [PERSON_NAME]"
type input "[PERSON_NAME]-and-the-late-[PERSON_NAME]-2010-interview-with-[PERSON_NAME]"
type input "[PERSON_NAME] and the Late [PERSON_NAME] 2010 Interview with [PERSON_NAME]"
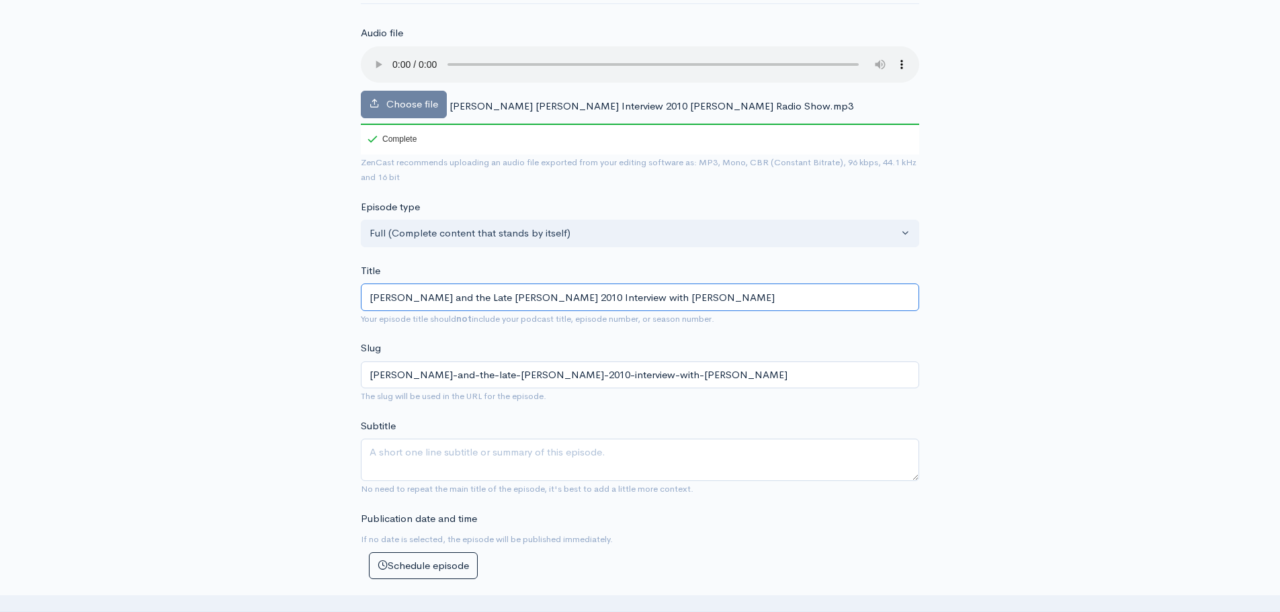
type input "[PERSON_NAME]-and-the-late-[PERSON_NAME]-2010-interview-with-[PERSON_NAME]"
type input "[PERSON_NAME] and the Late [PERSON_NAME] 2010 Interview with [PERSON_NAME]"
type input "[PERSON_NAME]-and-the-late-[PERSON_NAME]-2010-interview-with-[PERSON_NAME]"
type input "[PERSON_NAME] and the Late [PERSON_NAME] 2010 Interview with M"
type input "[PERSON_NAME]-and-the-late-[PERSON_NAME]-2010-interview-with-m"
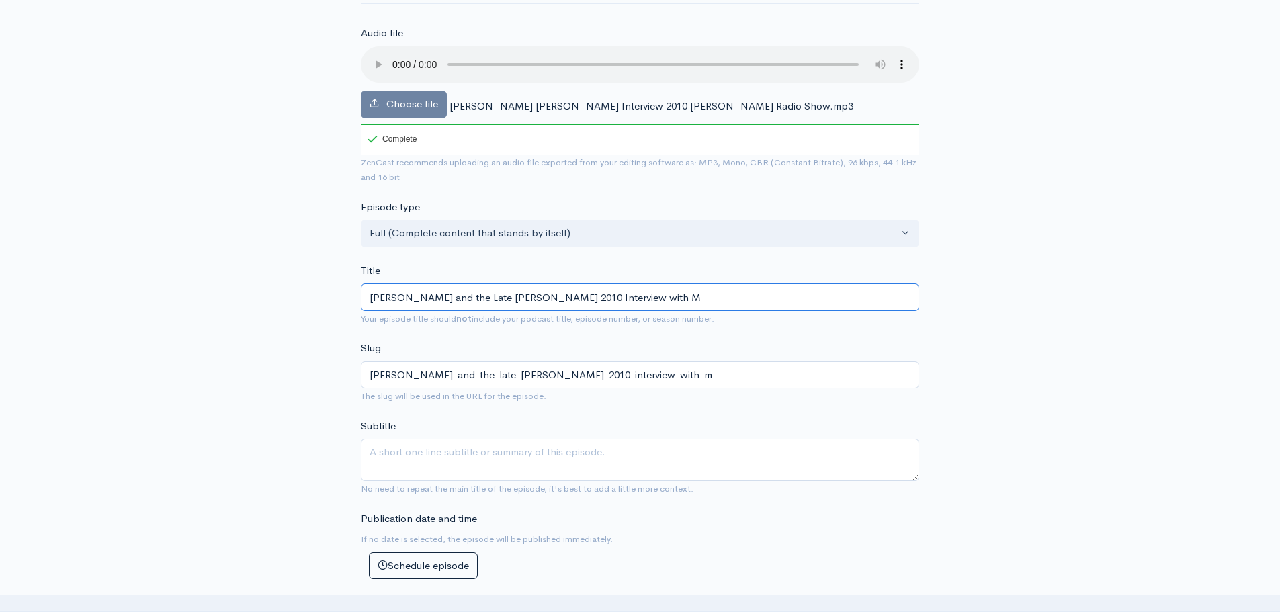
type input "[PERSON_NAME] and the Late [PERSON_NAME] 2010 Interview with"
type input "[PERSON_NAME]-and-the-late-[PERSON_NAME]-2010-interview-with"
type input "[PERSON_NAME] and the Late [PERSON_NAME] 2010 Interview wit"
type input "[PERSON_NAME]-and-the-late-[PERSON_NAME]-2010-interview-wit"
type input "[PERSON_NAME] and the Late [PERSON_NAME] 2010 Interview wi"
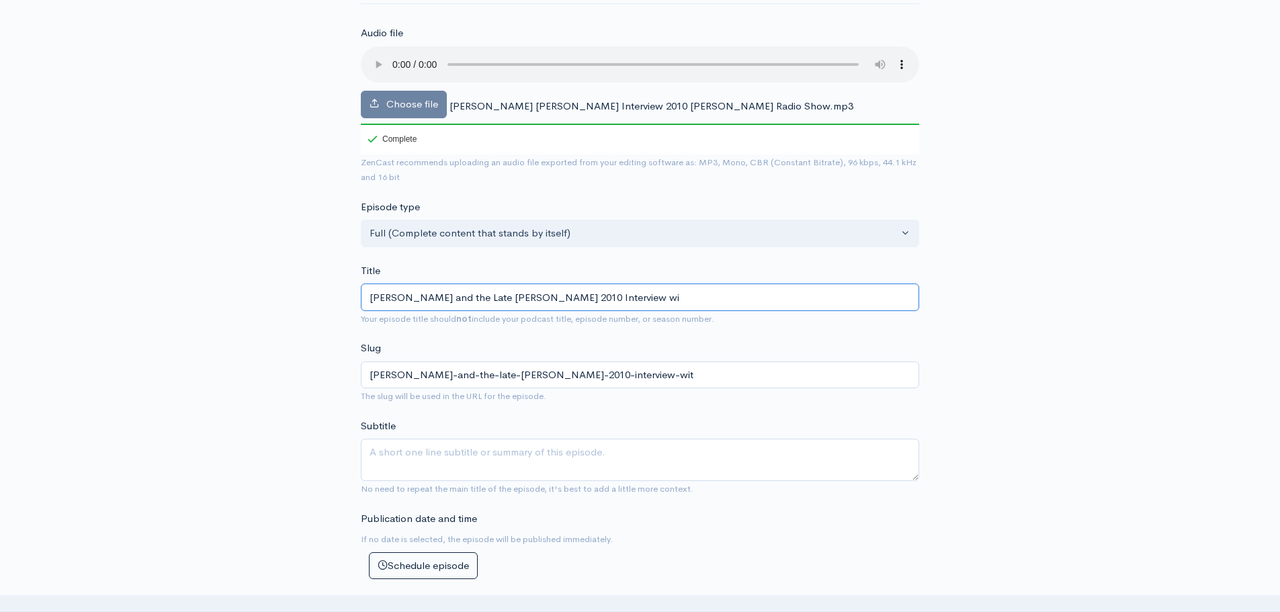
type input "[PERSON_NAME]-and-the-late-[PERSON_NAME]-2010-interview-wi"
type input "[PERSON_NAME] and the Late [PERSON_NAME] 2010 Interview w"
type input "[PERSON_NAME]-and-the-late-[PERSON_NAME]-2010-interview-w"
type input "[PERSON_NAME] and the Late [PERSON_NAME] 2010 Interview"
type input "[PERSON_NAME]-and-the-late-[PERSON_NAME]-2010-interview"
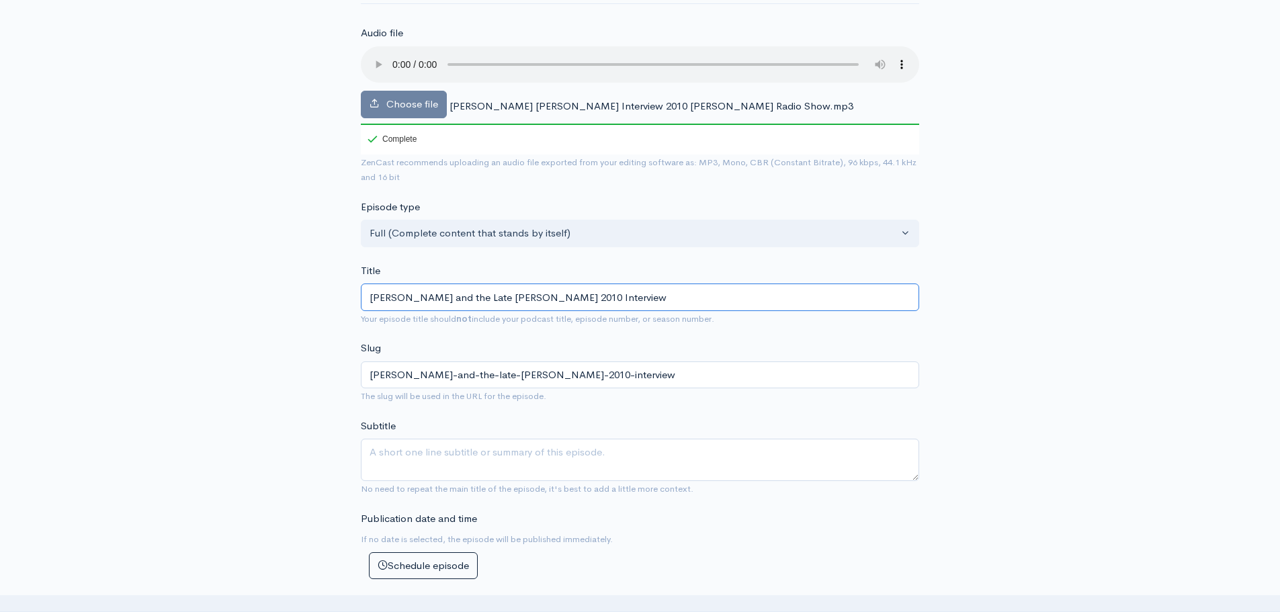
type input "[PERSON_NAME] and the Late [PERSON_NAME] 2010 Interview o"
type input "[PERSON_NAME]-and-the-late-[PERSON_NAME]-2010-interview-o"
type input "[PERSON_NAME] and the Late [PERSON_NAME] 2010 Interview on"
type input "[PERSON_NAME]-and-the-late-[PERSON_NAME]-2010-interview-on"
type input "[PERSON_NAME] and the Late [PERSON_NAME] 2010 Interview on t"
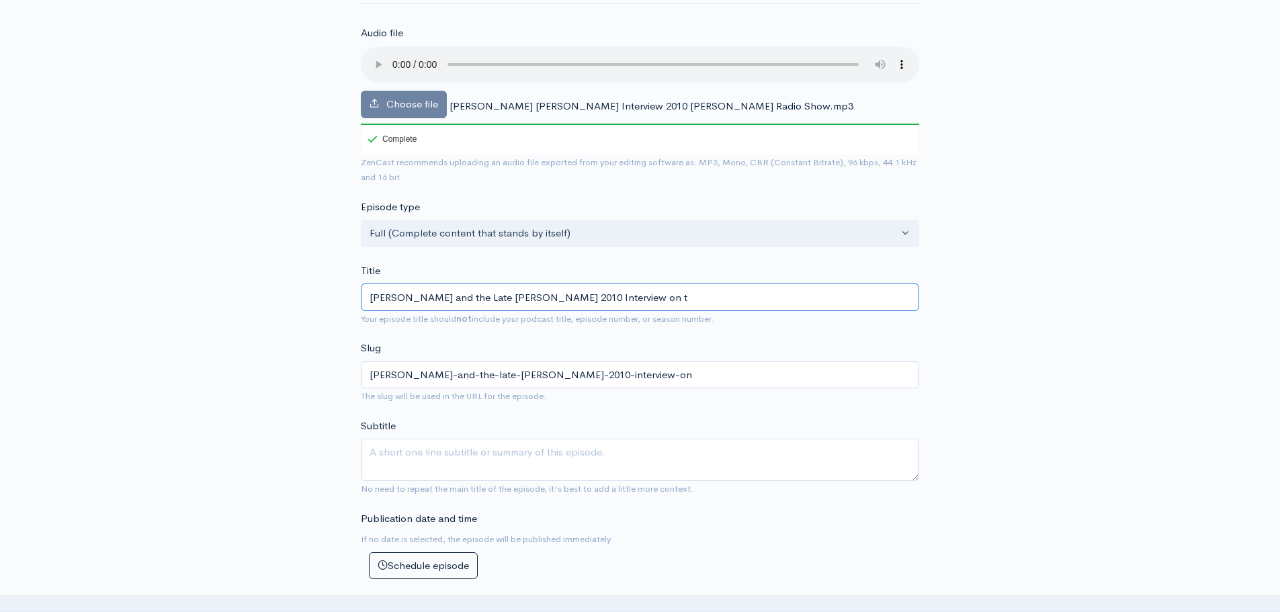
type input "[PERSON_NAME]-and-the-late-[PERSON_NAME]-2010-interview-on-t"
type input "[PERSON_NAME] and the Late [PERSON_NAME] 2010 Interview on th"
type input "[PERSON_NAME]-and-the-late-[PERSON_NAME]-2010-interview-on-th"
type input "[PERSON_NAME] and the Late [PERSON_NAME] 2010 Interview on the"
type input "[PERSON_NAME]-and-the-late-[PERSON_NAME]-2010-interview-on-the"
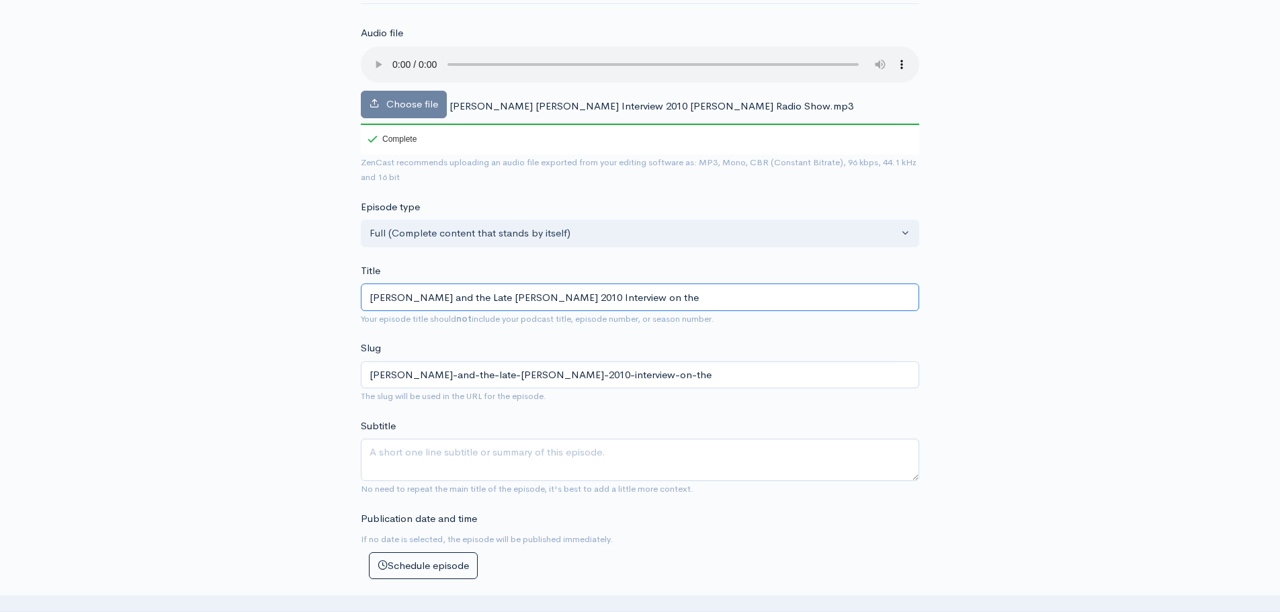
type input "[PERSON_NAME] and the Late [PERSON_NAME] 2010 Interview on the M"
type input "[PERSON_NAME]-and-the-late-[PERSON_NAME]-2010-interview-on-the-m"
type input "[PERSON_NAME] and the Late [PERSON_NAME] 2010 Interview on the Ma"
type input "[PERSON_NAME]-and-the-late-[PERSON_NAME]-2010-interview-on-the-ma"
type input "[PERSON_NAME] and the Late [PERSON_NAME] 2010 Interview on the Mar"
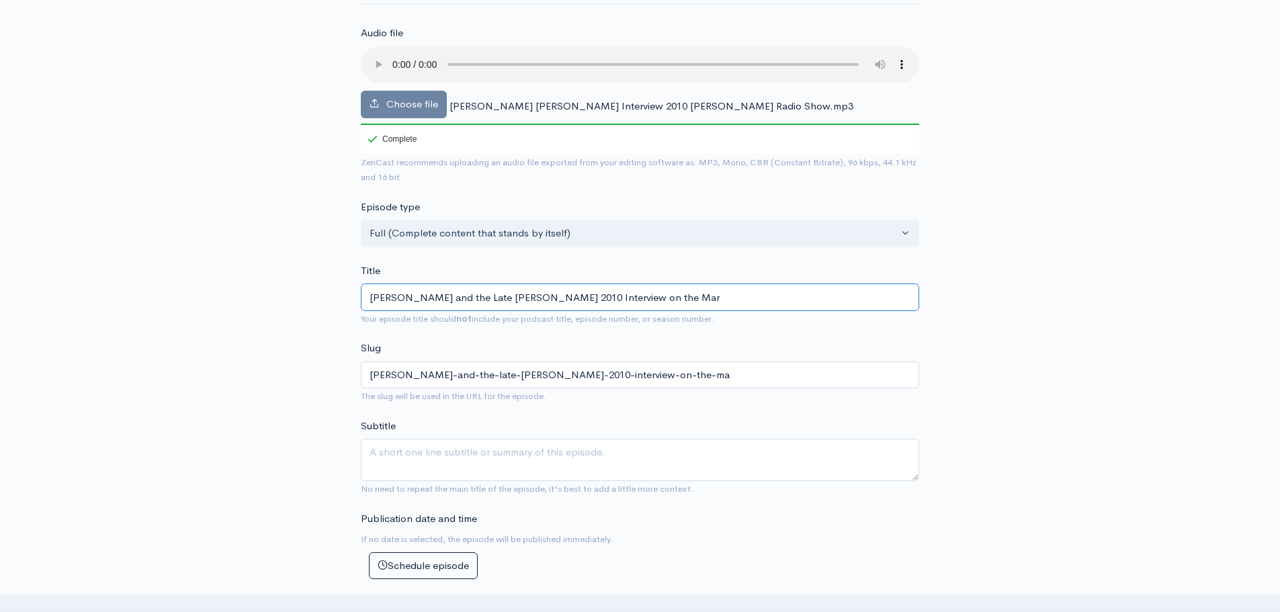
type input "[PERSON_NAME]-and-the-late-[PERSON_NAME]-2010-interview-on-the-mar"
type input "[PERSON_NAME] and the Late [PERSON_NAME] 2010 Interview on the Marc"
type input "[PERSON_NAME]-and-the-late-[PERSON_NAME]-2010-interview-on-the-marc"
type input "[PERSON_NAME] and the Late [PERSON_NAME] 2010 Interview on the [PERSON_NAME]"
type input "[PERSON_NAME]-and-the-late-[PERSON_NAME]-2010-interview-on-the-[PERSON_NAME]"
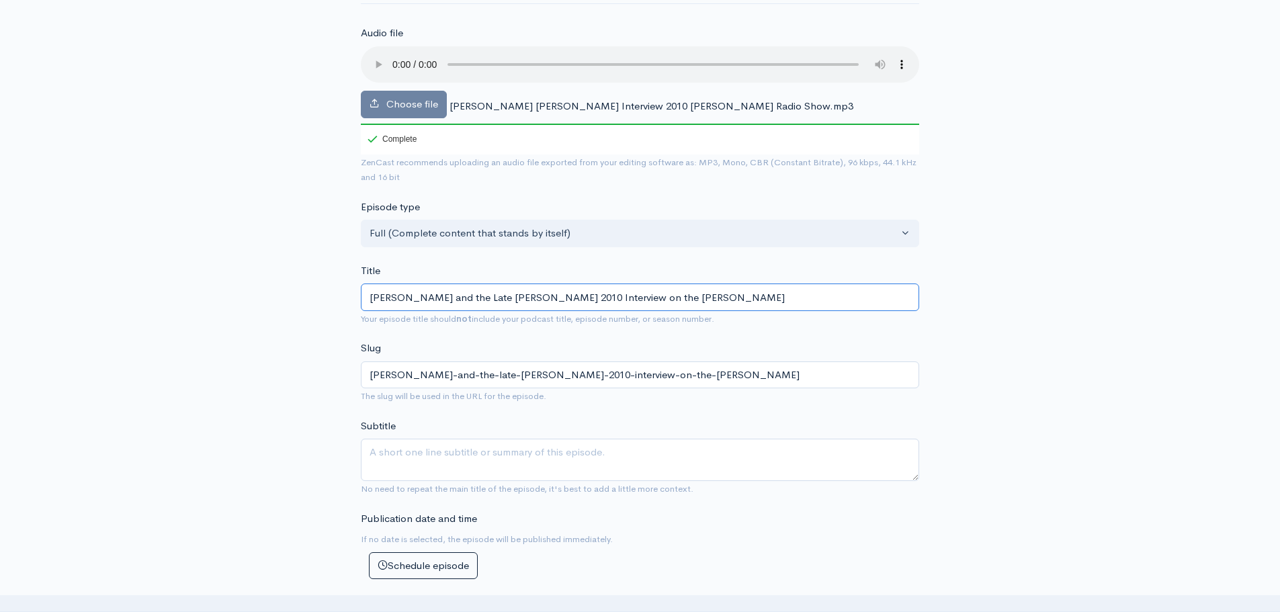
type input "[PERSON_NAME] and the Late [PERSON_NAME] 2010 Interview on the [PERSON_NAME]"
type input "[PERSON_NAME]-and-the-late-[PERSON_NAME]-2010-interview-on-the-marc-be"
type input "[PERSON_NAME] and the Late [PERSON_NAME] 2010 Interview on the [PERSON_NAME]"
type input "[PERSON_NAME]-and-the-late-[PERSON_NAME]-2010-interview-on-the-[PERSON_NAME]"
type input "[PERSON_NAME] and the Late [PERSON_NAME] 2010 Interview on the [PERSON_NAME]"
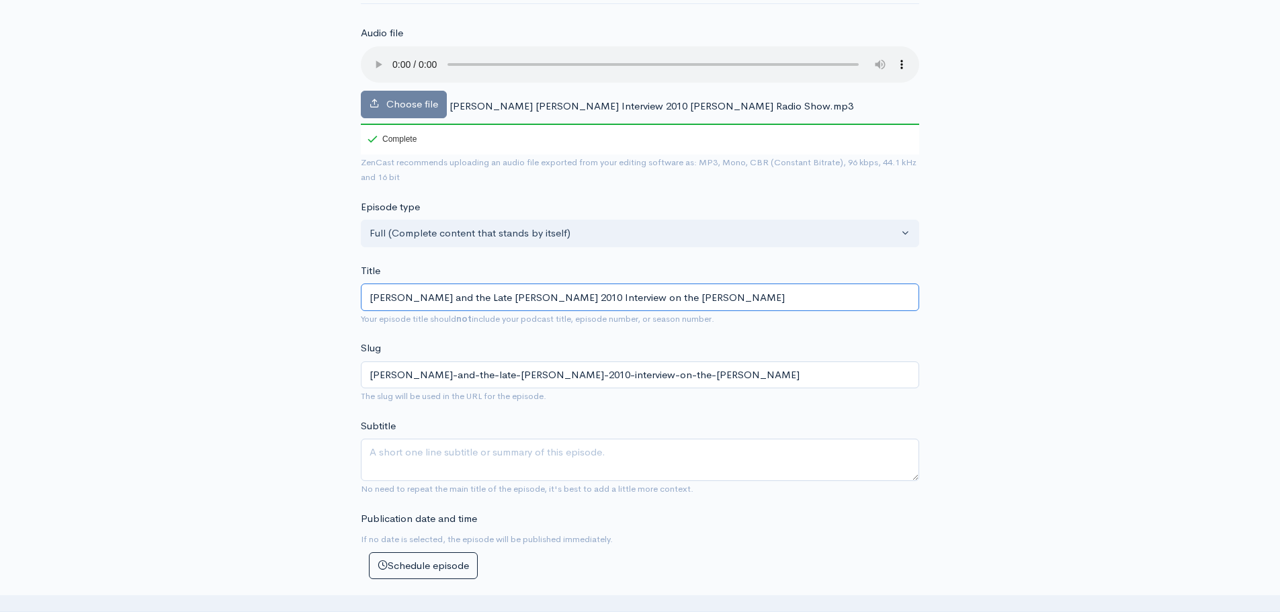
type input "[PERSON_NAME]-and-the-late-[PERSON_NAME]-2010-interview-on-the-[PERSON_NAME]"
type input "[PERSON_NAME] and the Late [PERSON_NAME] 2010 Interview on the [PERSON_NAME]"
type input "[PERSON_NAME]-and-the-late-[PERSON_NAME]-2010-interview-on-the-[PERSON_NAME]"
type input "[PERSON_NAME] and the Late [PERSON_NAME] 2010 Interview on the [PERSON_NAME]"
type input "[PERSON_NAME]-and-the-late-[PERSON_NAME]-2010-interview-on-the-[PERSON_NAME]"
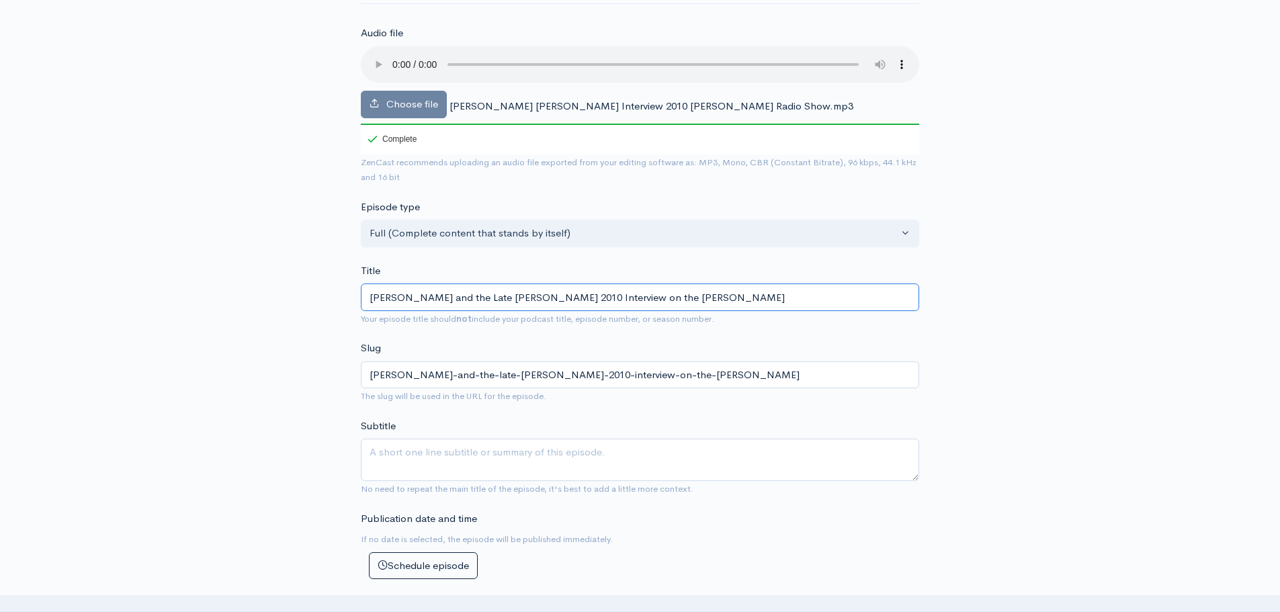
type input "[PERSON_NAME] and the Late [PERSON_NAME] 2010 Interview on the [PERSON_NAME]"
type input "[PERSON_NAME]-and-the-late-[PERSON_NAME]-2010-interview-on-the-[PERSON_NAME]-r"
type input "[PERSON_NAME] and the Late [PERSON_NAME] 2010 Interview on the [PERSON_NAME] [P…"
type input "[PERSON_NAME]-and-the-late-[PERSON_NAME]-2010-interview-on-the-[PERSON_NAME]-ra"
type input "[PERSON_NAME] and the Late [PERSON_NAME] 2010 Interview on the [PERSON_NAME]"
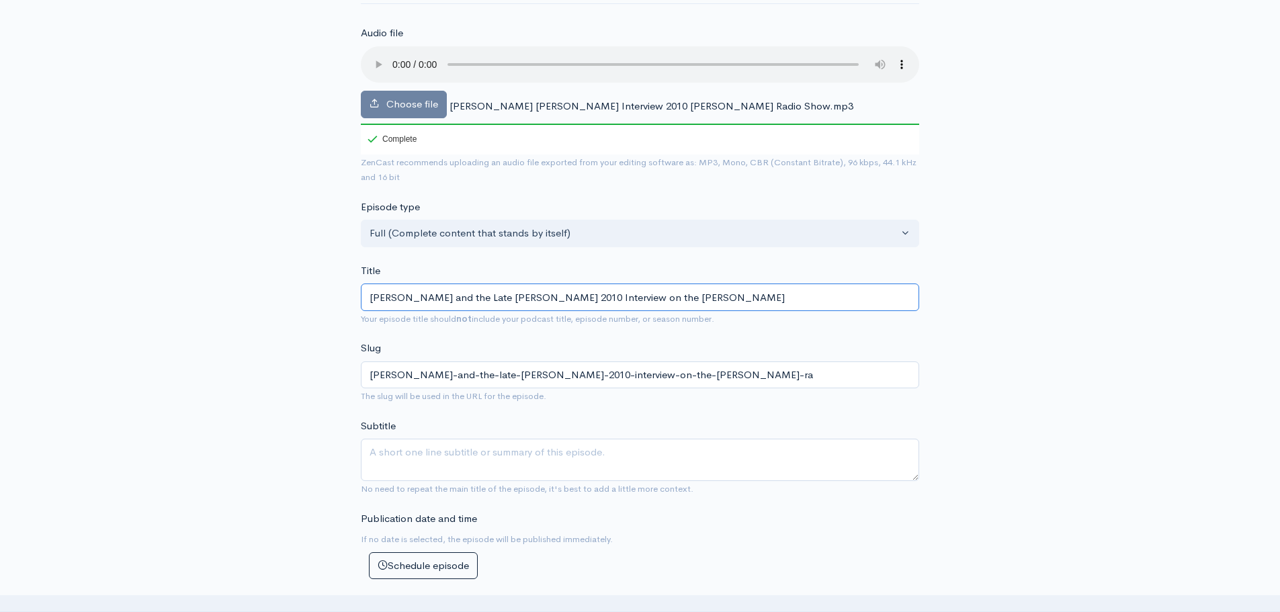
type input "[PERSON_NAME]-and-the-late-[PERSON_NAME]-2010-interview-on-the-[PERSON_NAME]-rad"
type input "[PERSON_NAME] and the Late [PERSON_NAME] 2010 Interview on the [PERSON_NAME]"
type input "[PERSON_NAME]-and-the-late-[PERSON_NAME]-2010-interview-on-the-[PERSON_NAME]"
type input "[PERSON_NAME] and the Late [PERSON_NAME] 2010 Interview on the [PERSON_NAME] Ra…"
type input "[PERSON_NAME]-and-the-late-[PERSON_NAME]-2010-interview-on-the-[PERSON_NAME]-ra…"
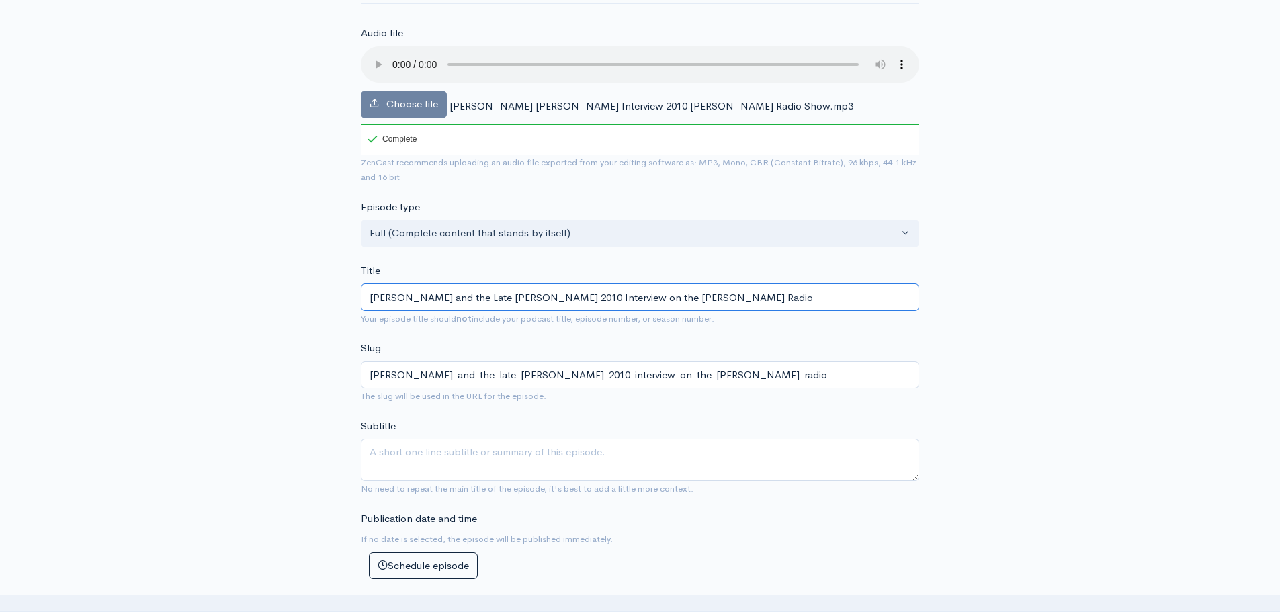
type input "[PERSON_NAME] and the Late [PERSON_NAME] 2010 Interview on the [PERSON_NAME] Ra…"
type input "[PERSON_NAME]-and-the-late-[PERSON_NAME]-2010-interview-on-the-[PERSON_NAME]-ra…"
type input "[PERSON_NAME] and the Late [PERSON_NAME] 2010 Interview on the [PERSON_NAME] Ra…"
type input "[PERSON_NAME]-and-the-late-[PERSON_NAME]-2010-interview-on-the-[PERSON_NAME]-ra…"
type input "[PERSON_NAME] and the Late [PERSON_NAME] 2010 Interview on the [PERSON_NAME] Ra…"
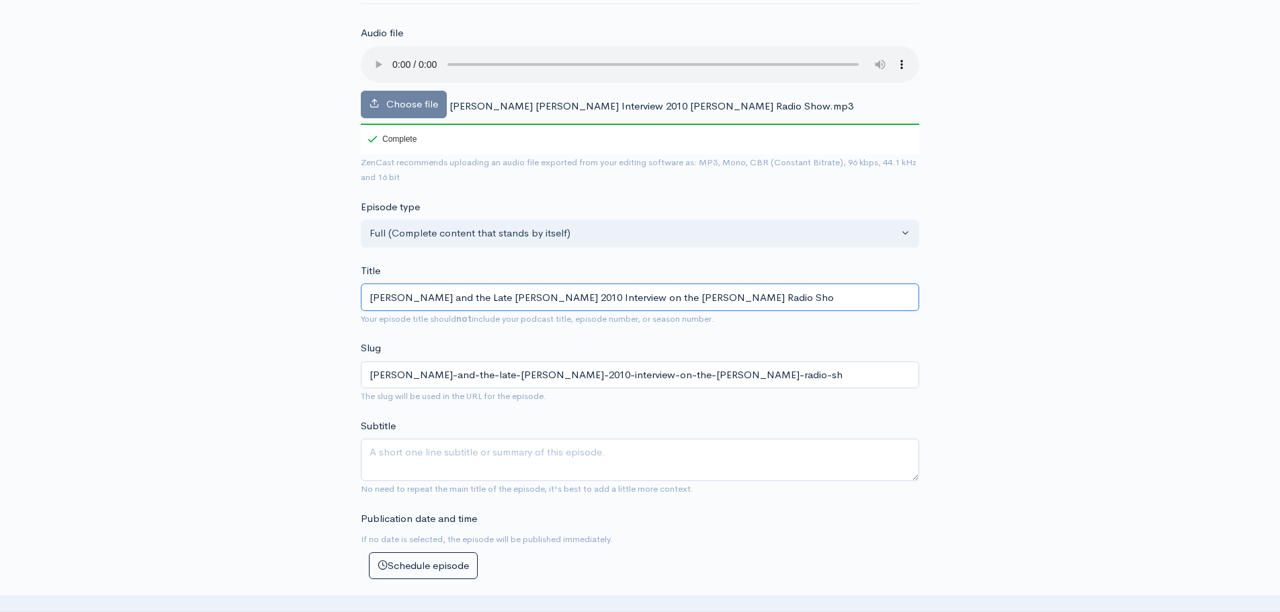
type input "[PERSON_NAME]-and-the-late-[PERSON_NAME]-2010-interview-on-the-[PERSON_NAME]-ra…"
type input "[PERSON_NAME] and the Late [PERSON_NAME] 2010 Interview on the [PERSON_NAME] Ra…"
type input "[PERSON_NAME]-and-the-late-[PERSON_NAME]-2010-interview-on-the-[PERSON_NAME]-ra…"
click at [470, 459] on textarea "Subtitle" at bounding box center [640, 460] width 558 height 42
click at [369, 296] on input "[PERSON_NAME] and the Late [PERSON_NAME] 2010 Interview on the [PERSON_NAME] Ra…" at bounding box center [640, 297] width 558 height 28
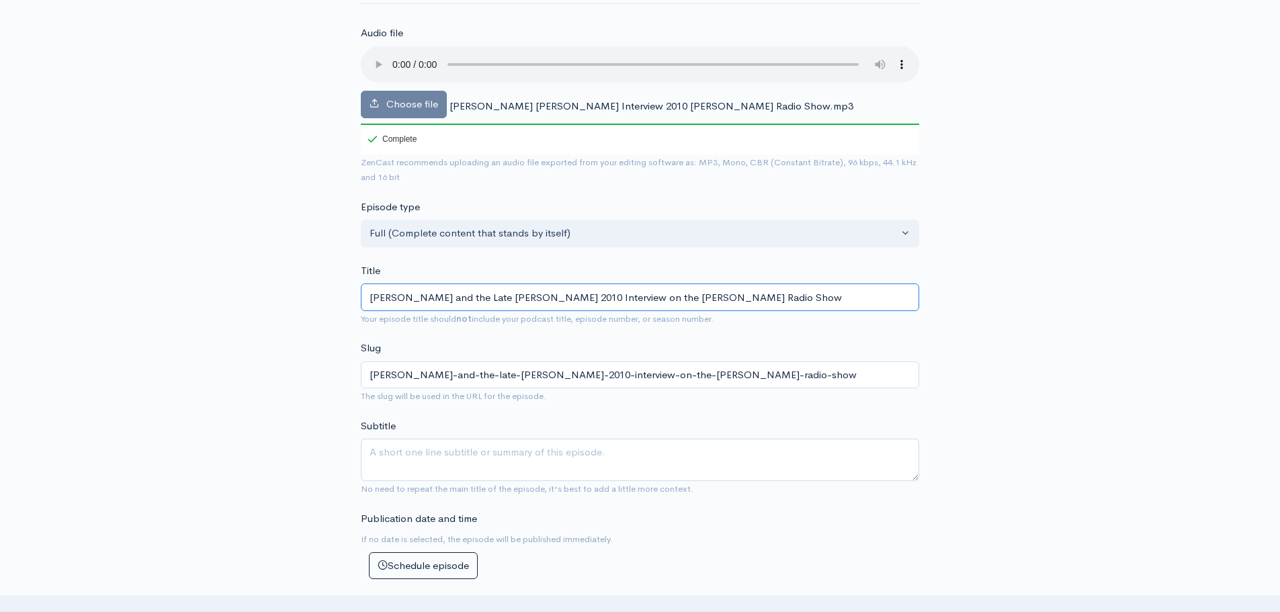
type input "[PERSON_NAME] and the Late [PERSON_NAME] 2010 Interview on the [PERSON_NAME] Ra…"
type input "fal-jardine-and-the-late-[PERSON_NAME]-2010-interview-on-the-[PERSON_NAME]-radi…"
type input "[PERSON_NAME] and the Late [PERSON_NAME] 2010 Interview on the [PERSON_NAME] Ra…"
type input "foal-jardine-and-the-late-[PERSON_NAME]-2010-interview-on-the-[PERSON_NAME]-rad…"
click at [698, 296] on input "Founding Member of the Beach Boys [PERSON_NAME] and the Late [PERSON_NAME] 2010…" at bounding box center [640, 297] width 558 height 28
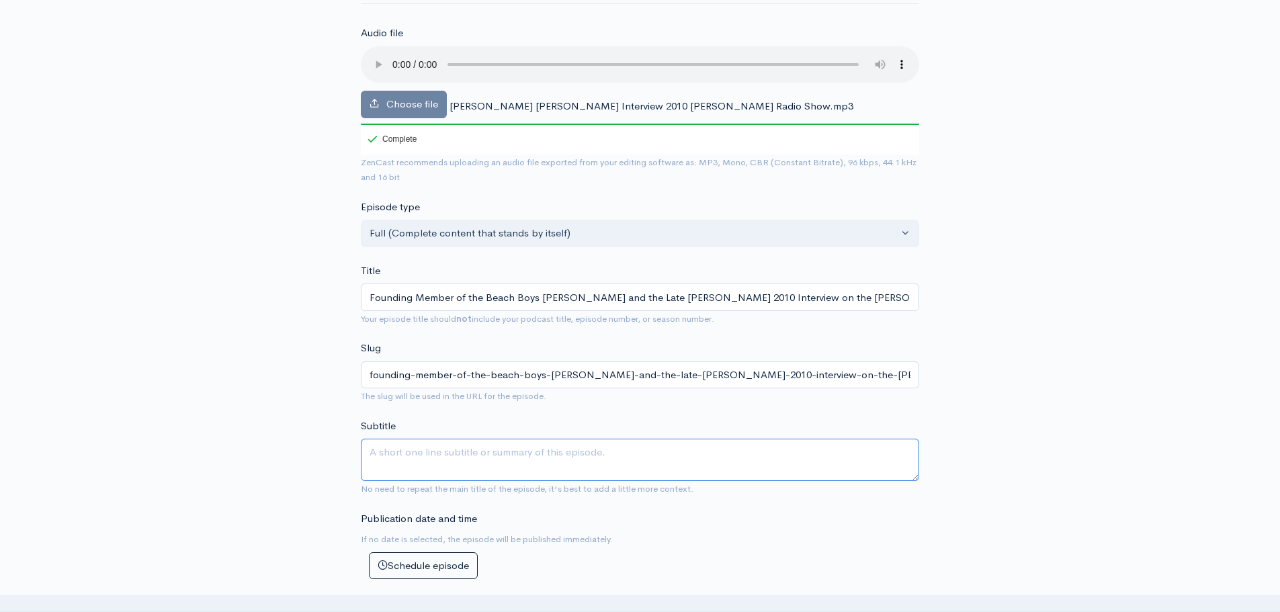
click at [454, 453] on textarea "Subtitle" at bounding box center [640, 460] width 558 height 42
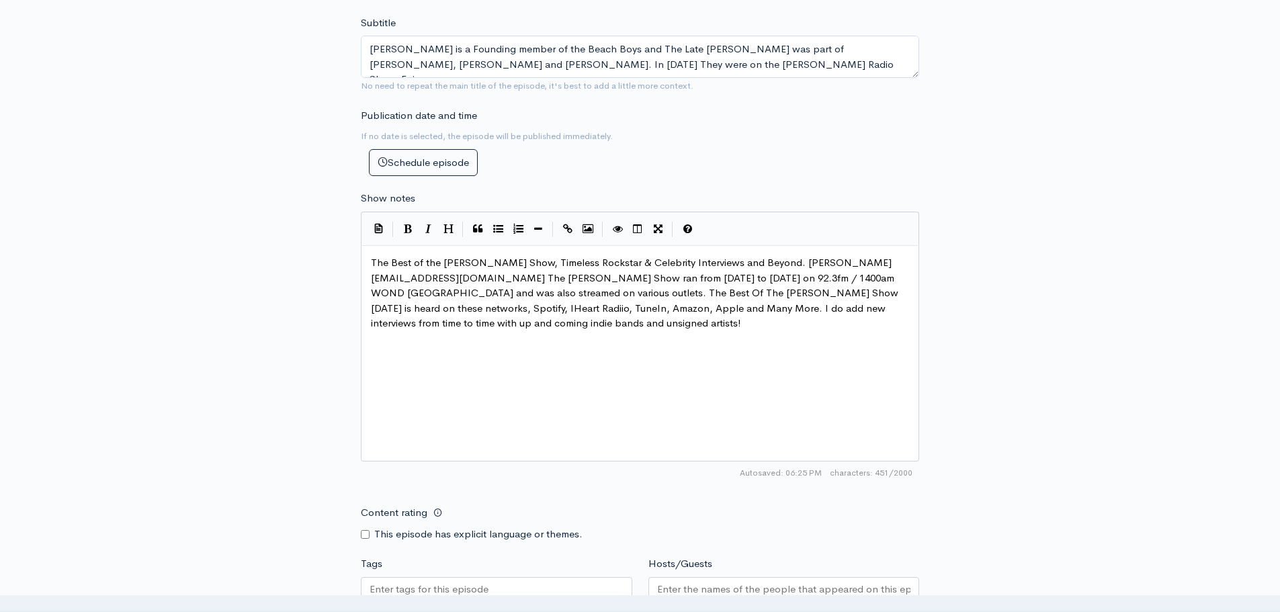
scroll to position [5, 0]
drag, startPoint x: 564, startPoint y: 279, endPoint x: 460, endPoint y: 284, distance: 104.3
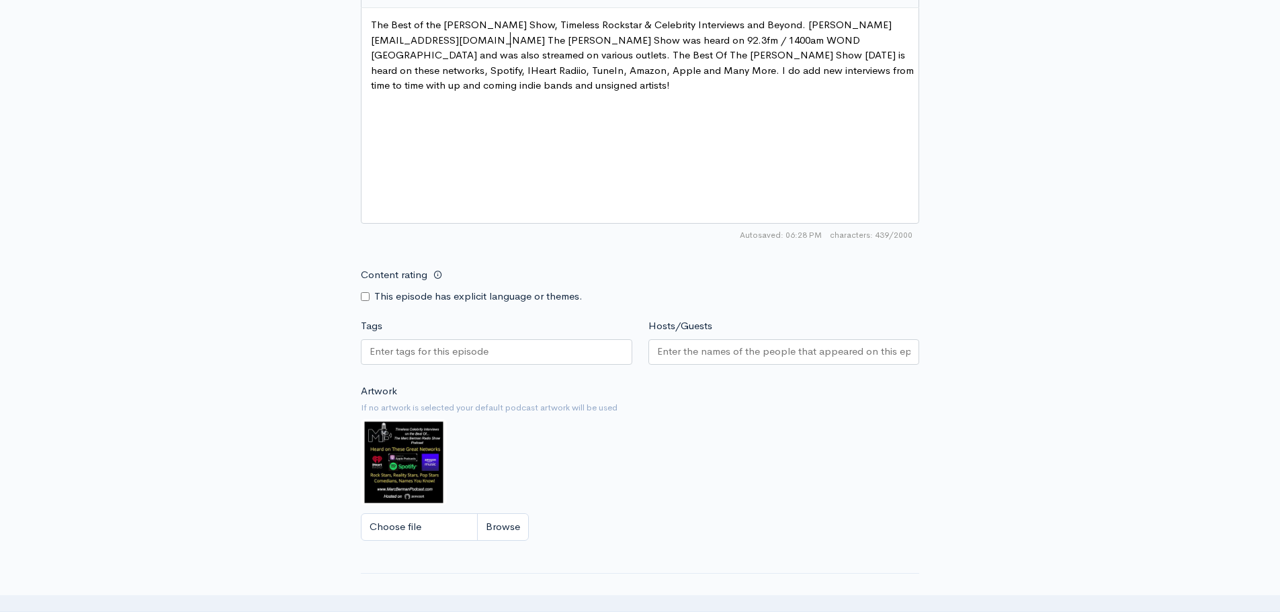
scroll to position [806, 0]
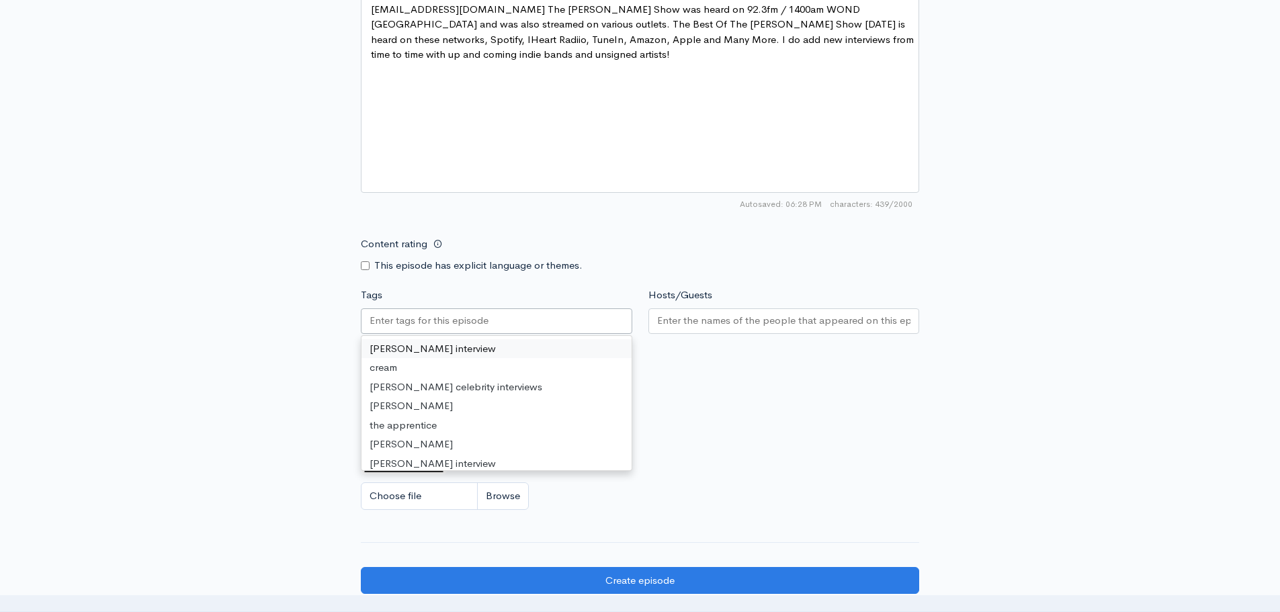
click at [412, 321] on input "Tags" at bounding box center [429, 320] width 121 height 15
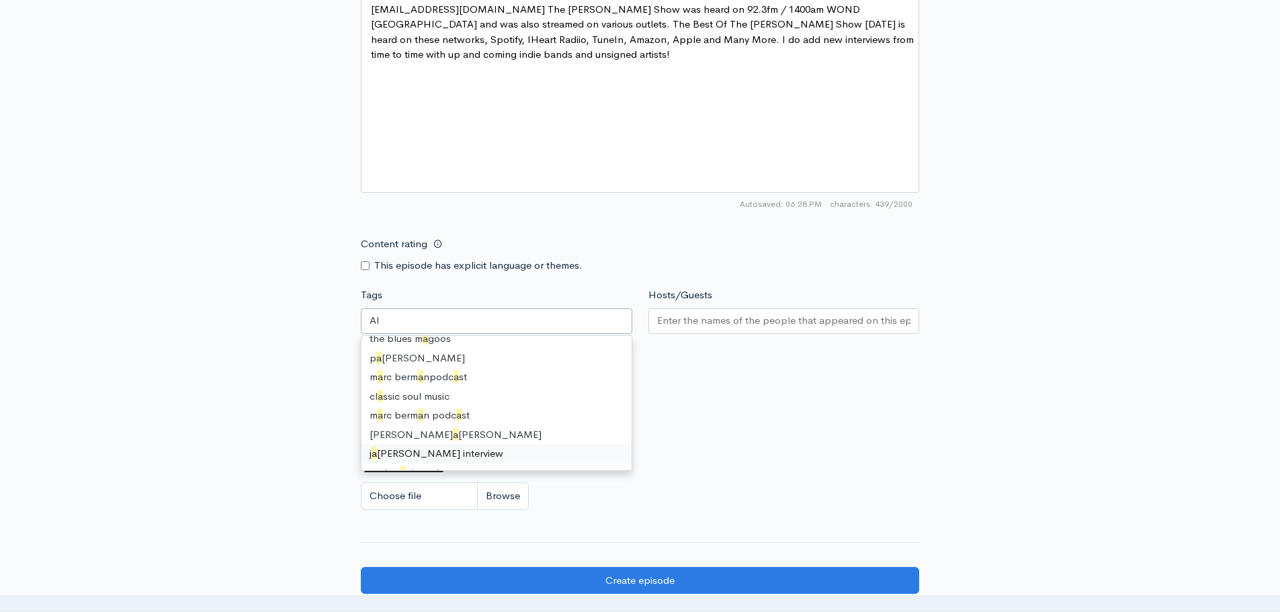
scroll to position [0, 0]
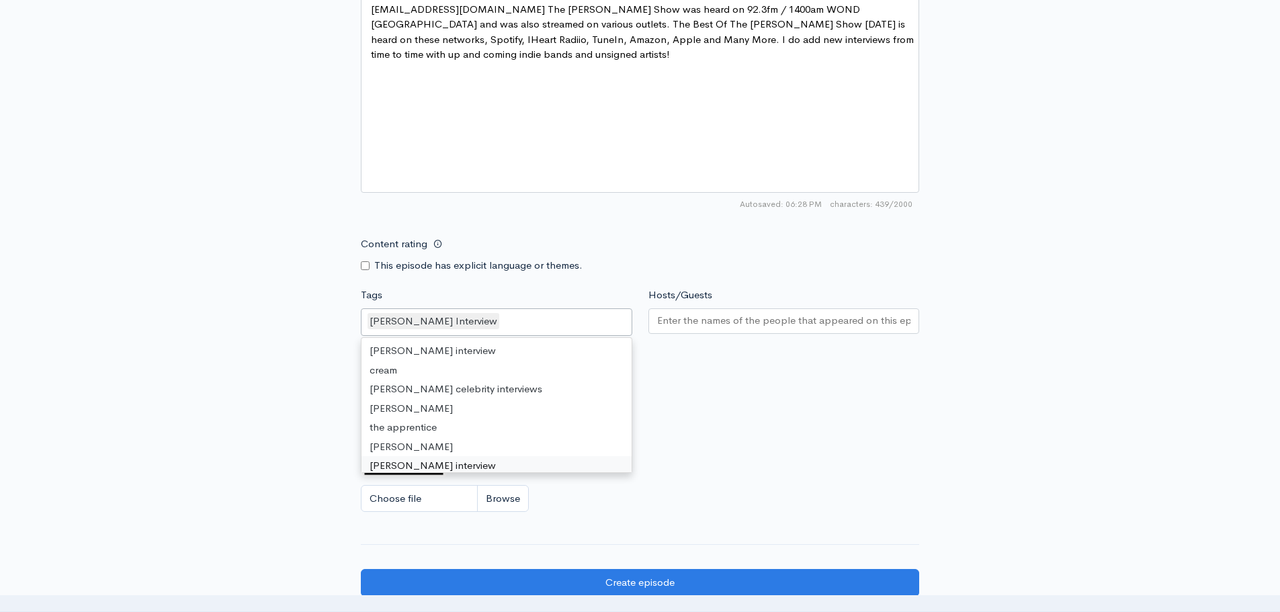
click at [770, 468] on div "Artwork If no artwork is selected your default podcast artwork will be used Cho…" at bounding box center [640, 437] width 558 height 165
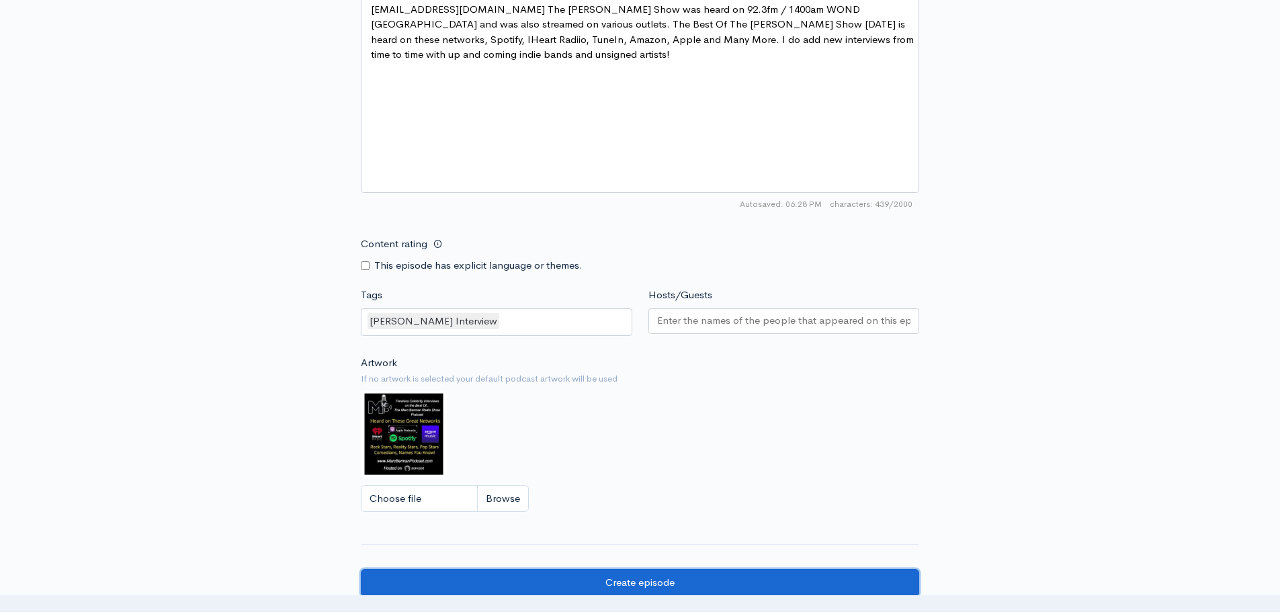
click at [664, 582] on input "Create episode" at bounding box center [640, 583] width 558 height 28
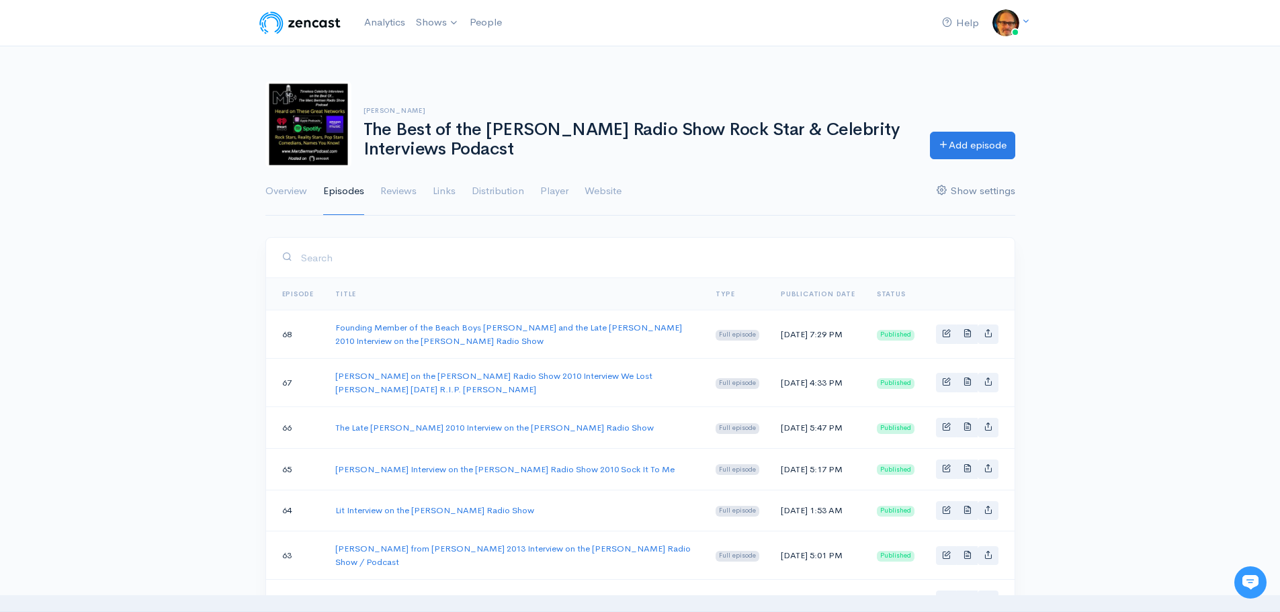
click at [1002, 193] on link "Show settings" at bounding box center [975, 191] width 79 height 48
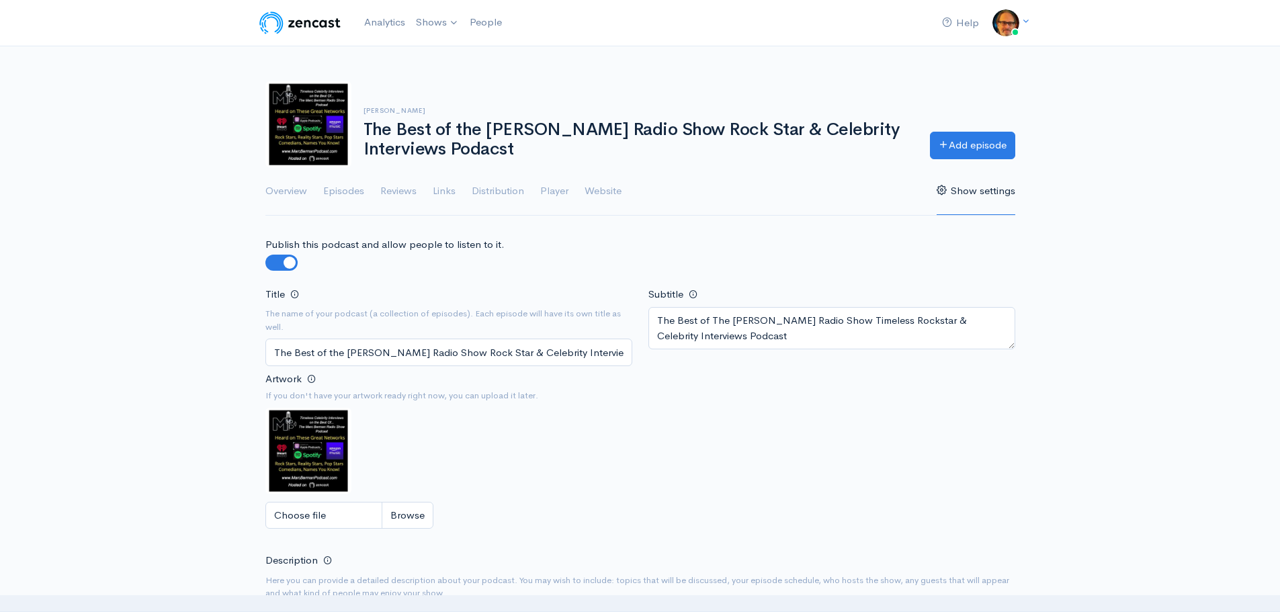
scroll to position [0, 26]
drag, startPoint x: 592, startPoint y: 353, endPoint x: 653, endPoint y: 355, distance: 61.2
click at [653, 355] on div "Title The name of your podcast (a collection of episodes). Each episode will ha…" at bounding box center [640, 412] width 766 height 252
click at [624, 352] on input "The Best of the [PERSON_NAME] Radio Show Rock Star & Celebrity Interviews Podac…" at bounding box center [448, 353] width 367 height 28
drag, startPoint x: 624, startPoint y: 352, endPoint x: 605, endPoint y: 353, distance: 19.5
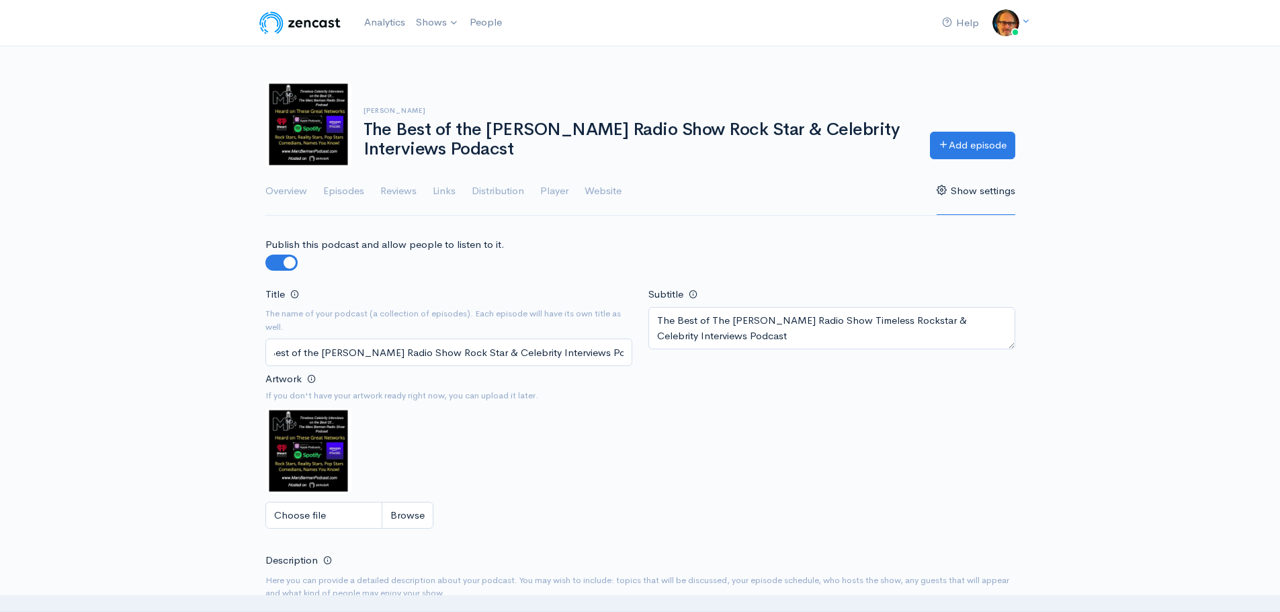
click at [605, 353] on input "The Best of the [PERSON_NAME] Radio Show Rock Star & Celebrity Interviews Podac…" at bounding box center [448, 353] width 367 height 28
type input "The Best of the Marc Berman Radio Show Rock Star & Celebrity Interviews Podcast"
click at [857, 464] on div "Title The name of your podcast (a collection of episodes). Each episode will ha…" at bounding box center [640, 412] width 766 height 252
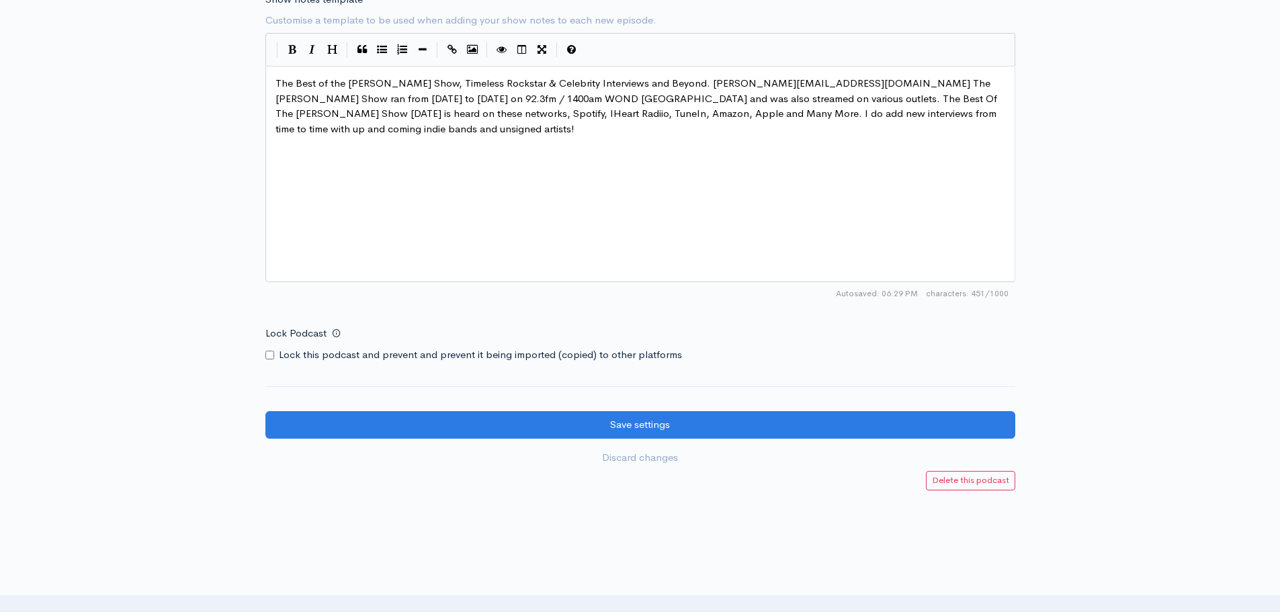
scroll to position [1715, 0]
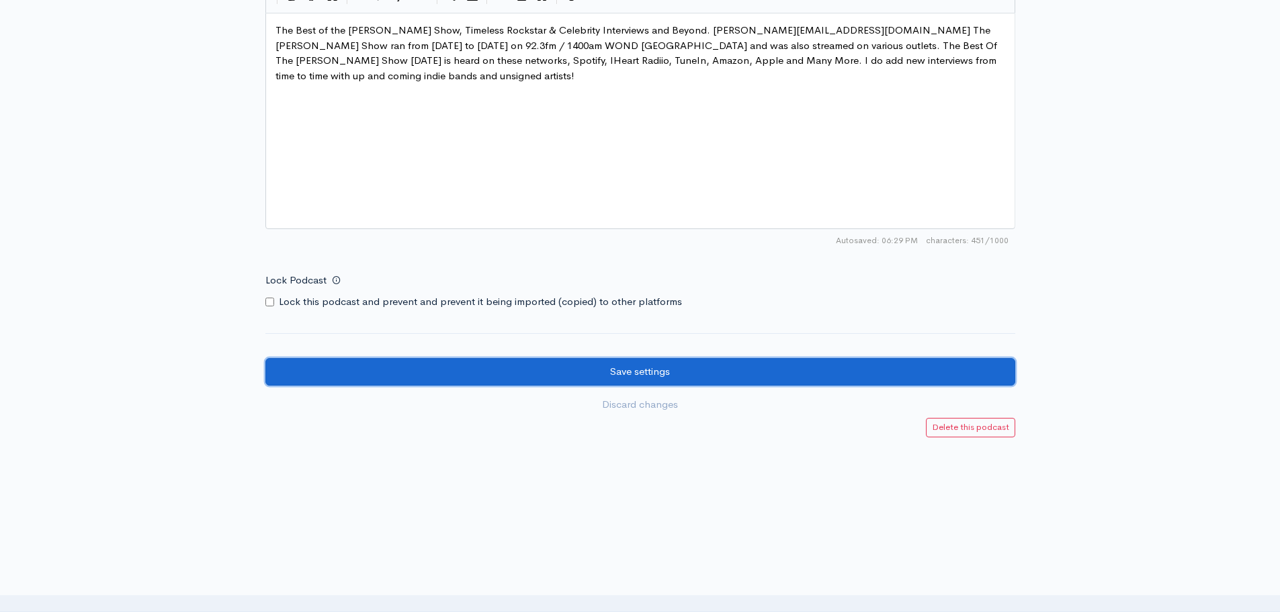
click at [648, 372] on input "Save settings" at bounding box center [640, 372] width 750 height 28
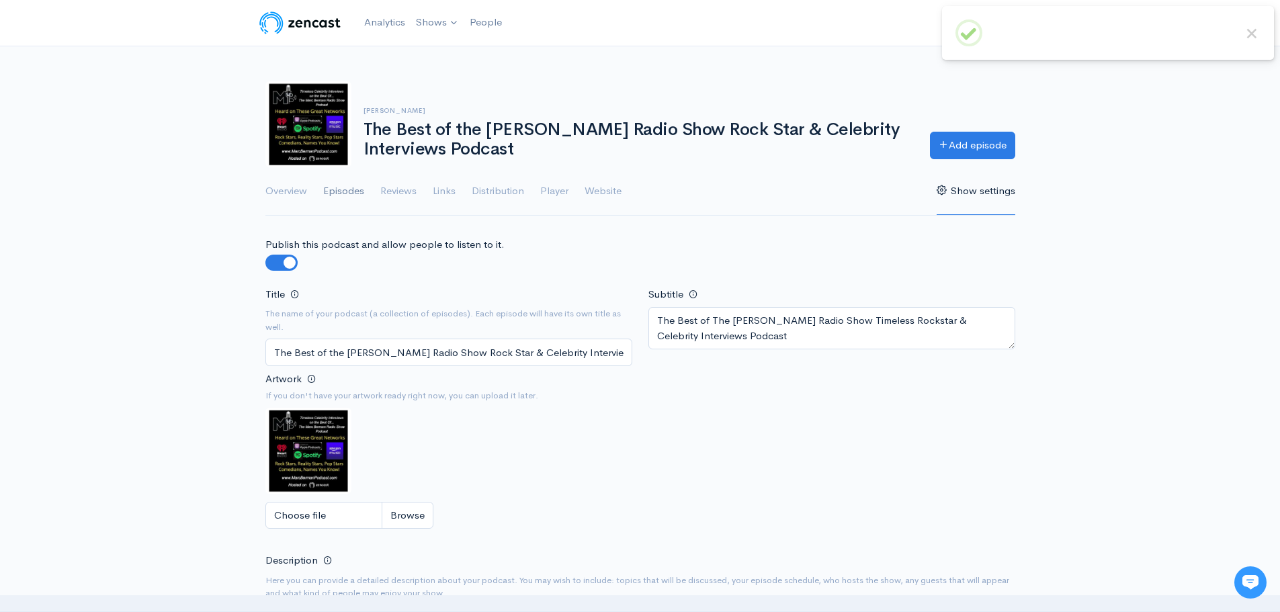
click at [342, 195] on link "Episodes" at bounding box center [343, 191] width 41 height 48
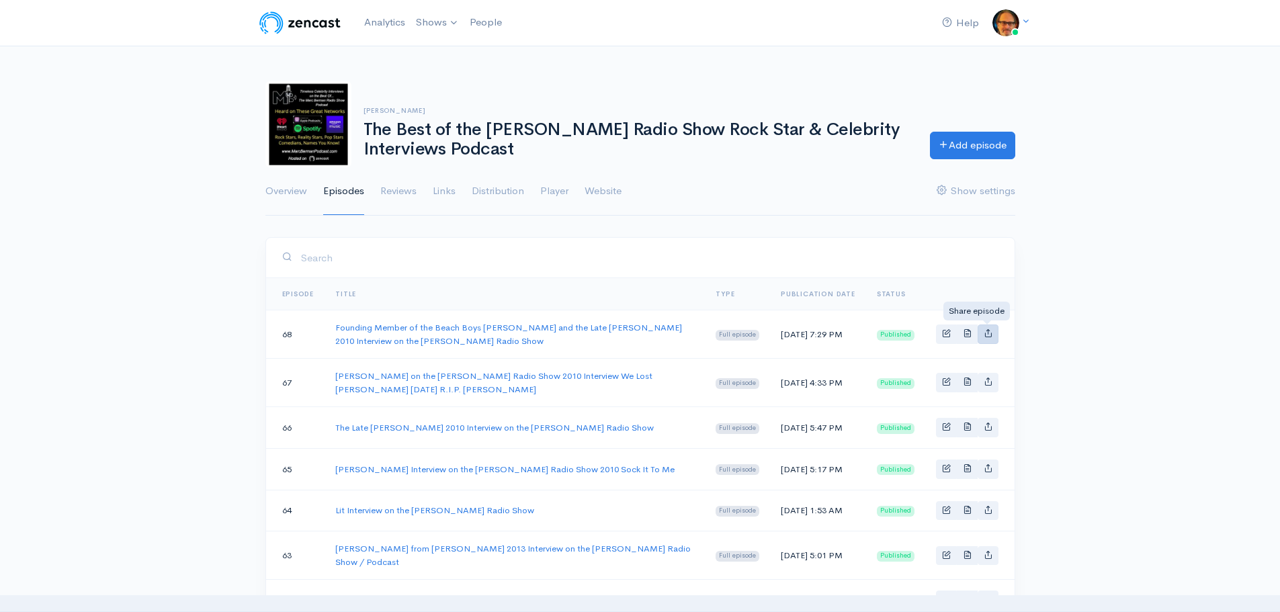
click at [993, 332] on link "Basic example" at bounding box center [987, 333] width 21 height 19
type input "https://who-the-hell-is-marc-berman.zencast.website/episodes/founding-member-of…"
type input "https://media.zencast.fm/who-the-hell-is-marc-berman/6f3d820e-963d-4c03-a8f9-da…"
type input "<iframe src='https://share.zencast.fm/embed/episode/6f3d820e-963d-4c03-a8f9-da0…"
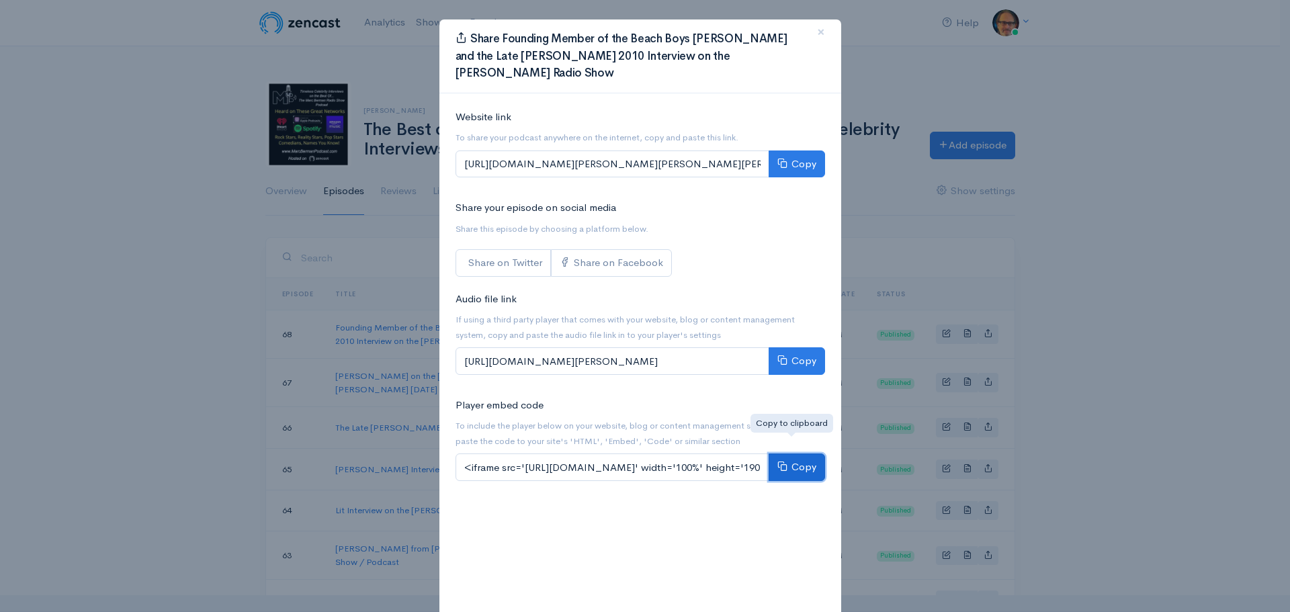
click at [801, 453] on button "Copy" at bounding box center [797, 467] width 56 height 28
click at [794, 347] on button "Copy" at bounding box center [797, 361] width 56 height 28
click at [799, 150] on button "Copy" at bounding box center [797, 164] width 56 height 28
click at [798, 150] on button "Copy" at bounding box center [797, 164] width 56 height 28
click at [811, 30] on button "×" at bounding box center [821, 32] width 40 height 37
